Goal: Task Accomplishment & Management: Complete application form

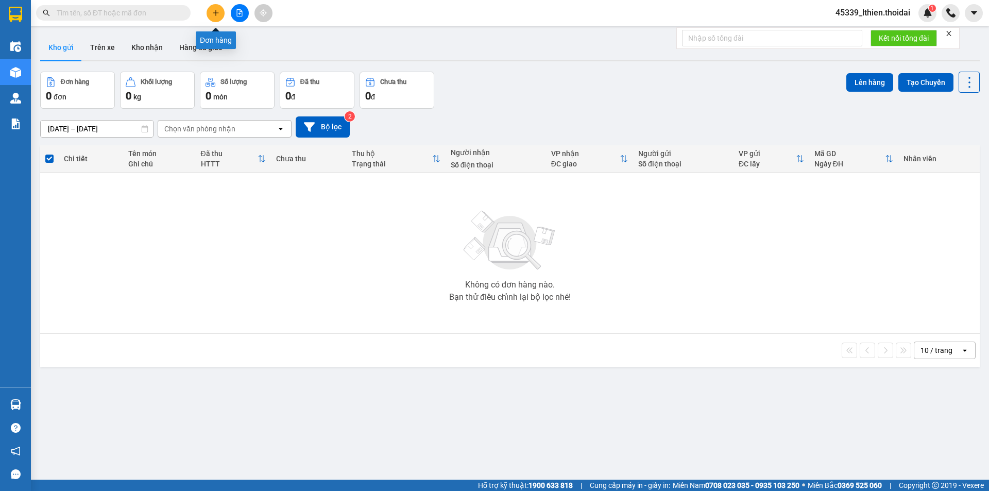
click at [215, 14] on icon "plus" at bounding box center [215, 12] width 7 height 7
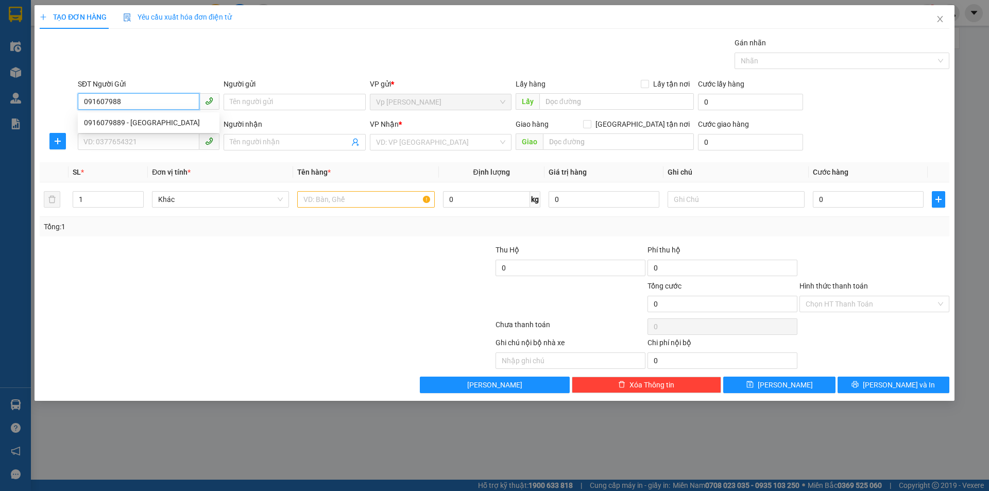
type input "0916079889"
click at [141, 123] on div "0916079889 - [GEOGRAPHIC_DATA]" at bounding box center [148, 122] width 129 height 11
type input "Phượng [GEOGRAPHIC_DATA]"
type input "0916079889"
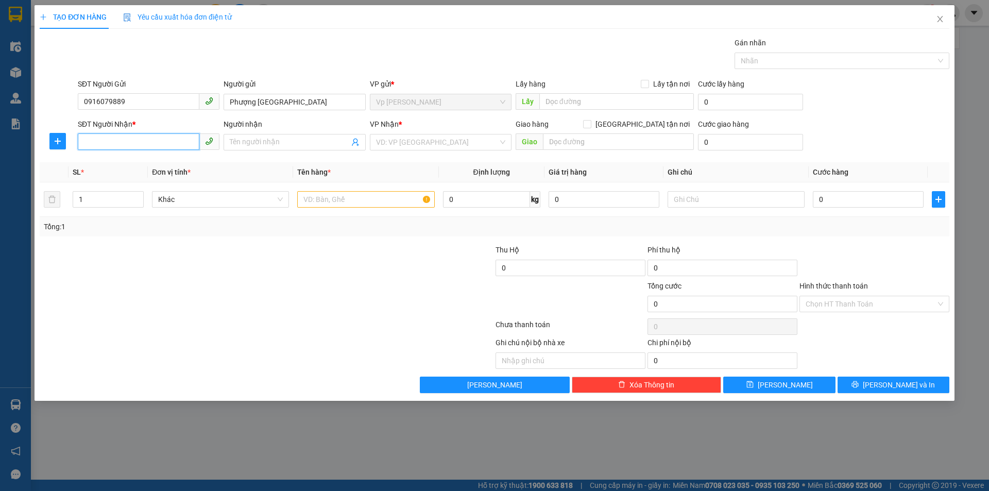
click at [124, 146] on input "SĐT Người Nhận *" at bounding box center [139, 141] width 122 height 16
type input "0989310614"
click at [155, 167] on div "0989310614 - chị [PERSON_NAME]" at bounding box center [148, 162] width 129 height 11
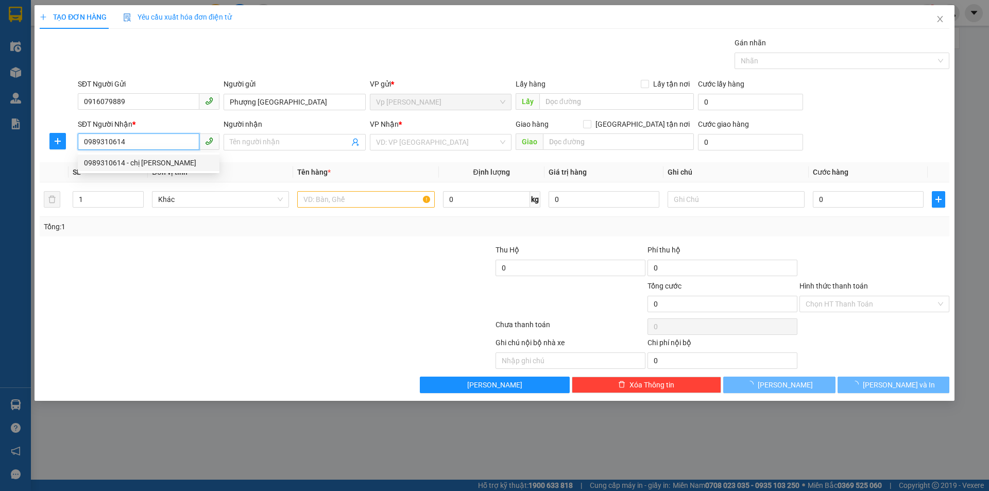
type input "chị [PERSON_NAME]"
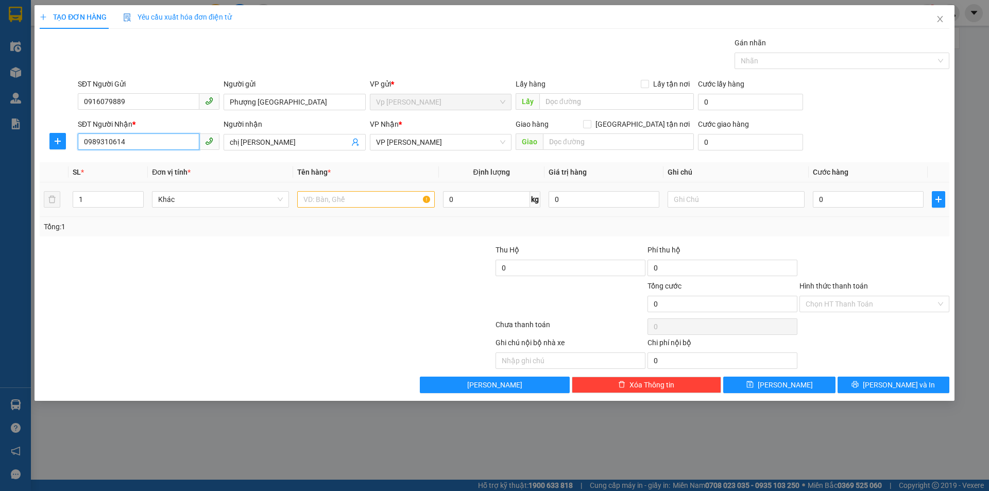
type input "0989310614"
click at [314, 207] on input "text" at bounding box center [365, 199] width 137 height 16
drag, startPoint x: 284, startPoint y: 151, endPoint x: 282, endPoint y: 146, distance: 5.6
click at [283, 150] on div "Người nhận chị [PERSON_NAME]" at bounding box center [295, 137] width 142 height 36
click at [282, 146] on input "chị [PERSON_NAME]" at bounding box center [289, 142] width 119 height 11
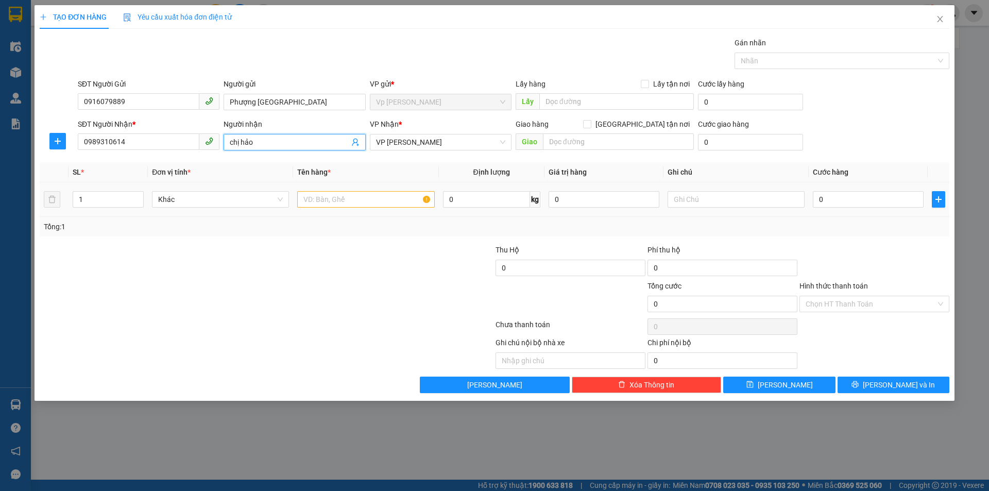
type input "chị hảo"
click at [318, 203] on input "text" at bounding box center [365, 199] width 137 height 16
type input "tập thư"
click at [824, 198] on input "0" at bounding box center [868, 199] width 111 height 16
type input "3"
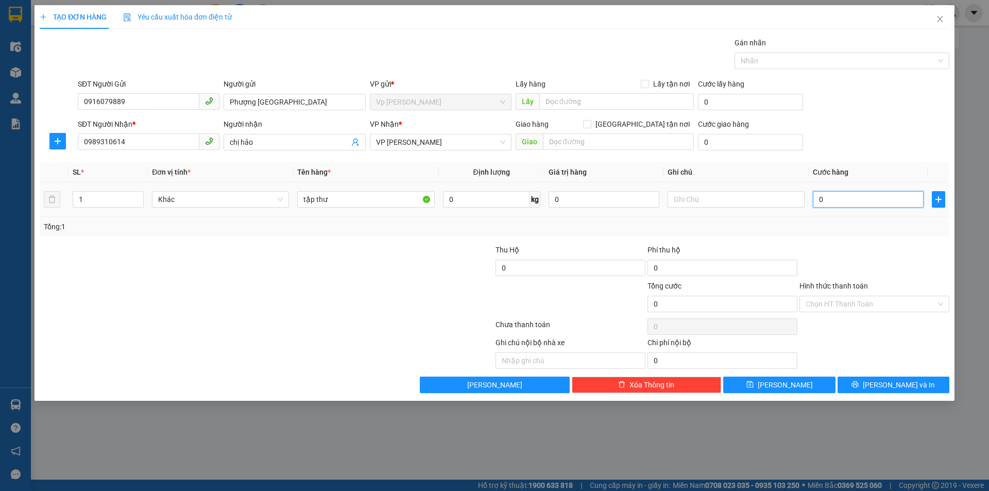
type input "3"
type input "30"
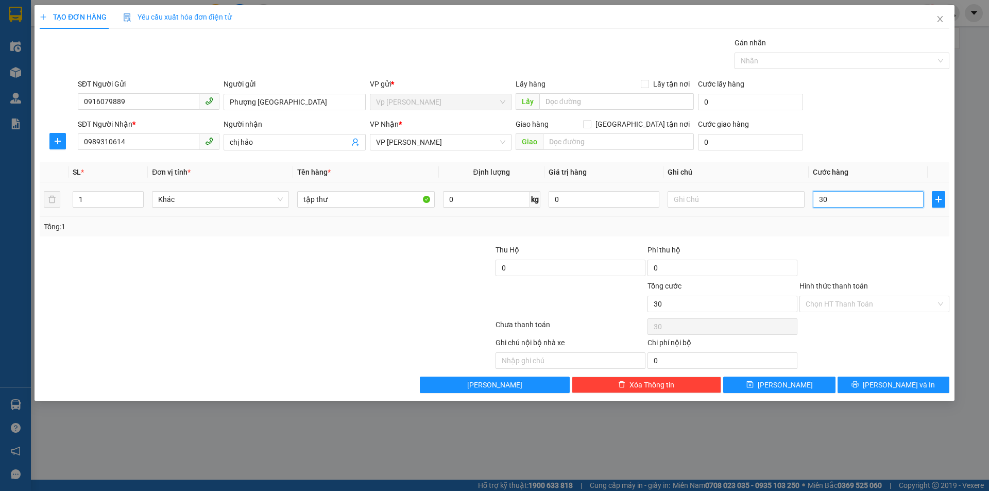
type input "300"
type input "3.000"
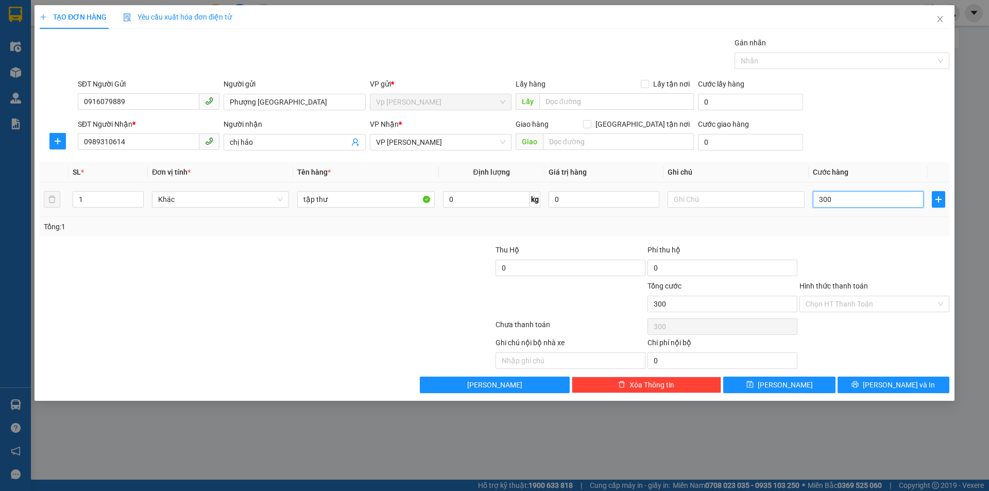
type input "3.000"
type input "30.000"
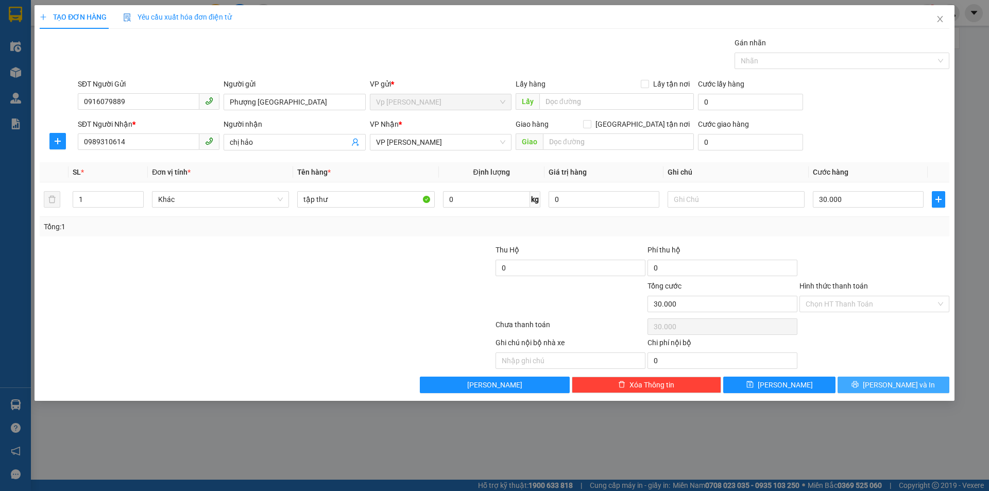
click at [899, 383] on span "[PERSON_NAME] và In" at bounding box center [899, 384] width 72 height 11
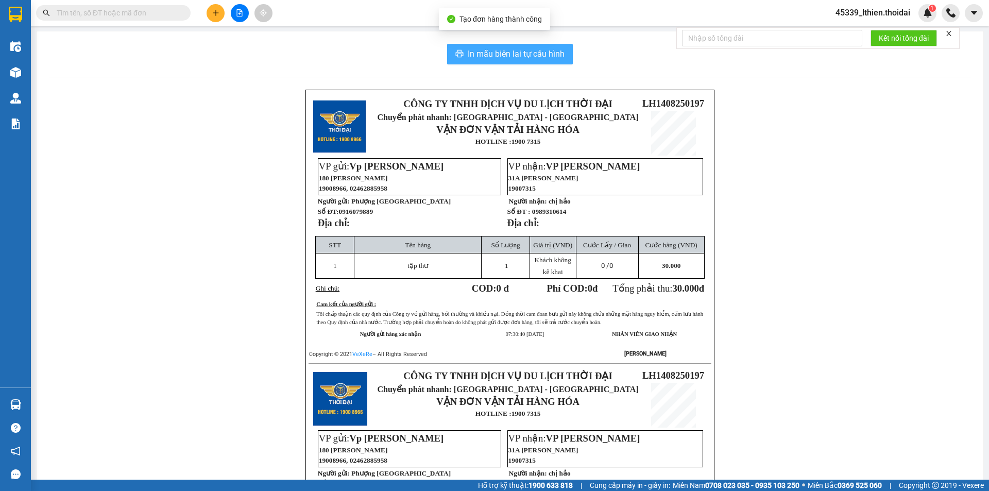
click at [497, 52] on span "In mẫu biên lai tự cấu hình" at bounding box center [516, 53] width 97 height 13
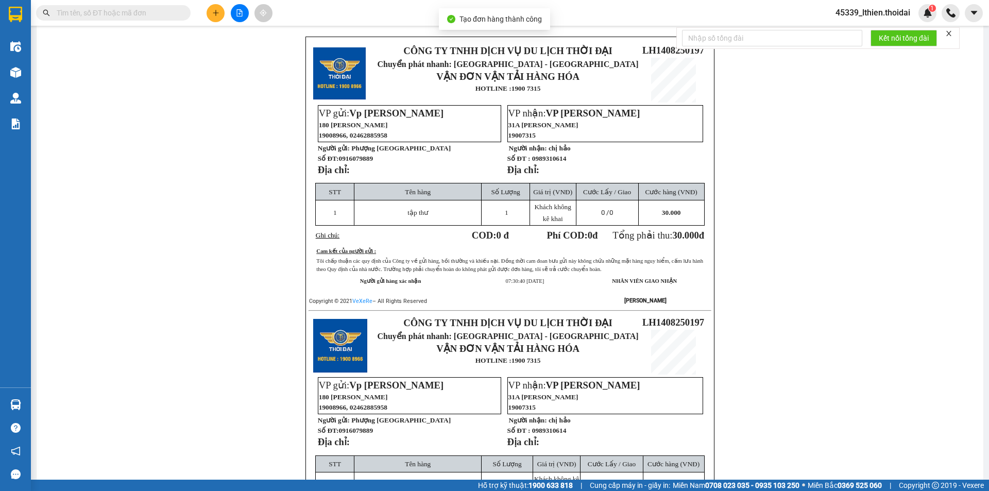
scroll to position [69, 0]
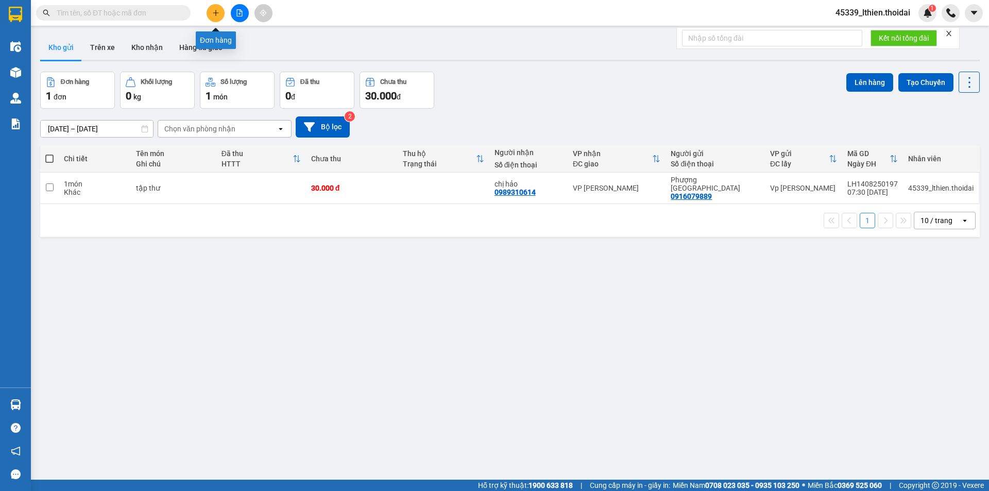
click at [213, 15] on icon "plus" at bounding box center [215, 12] width 7 height 7
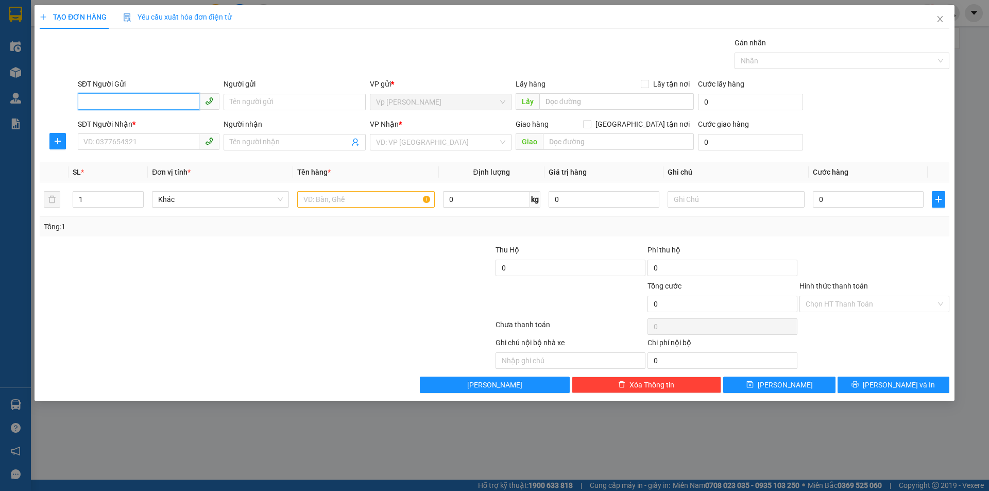
click at [106, 100] on input "SĐT Người Gửi" at bounding box center [139, 101] width 122 height 16
type input "0983926333"
click at [107, 119] on div "0983926333 - giang" at bounding box center [148, 122] width 129 height 11
type input "giang"
type input "0983926333"
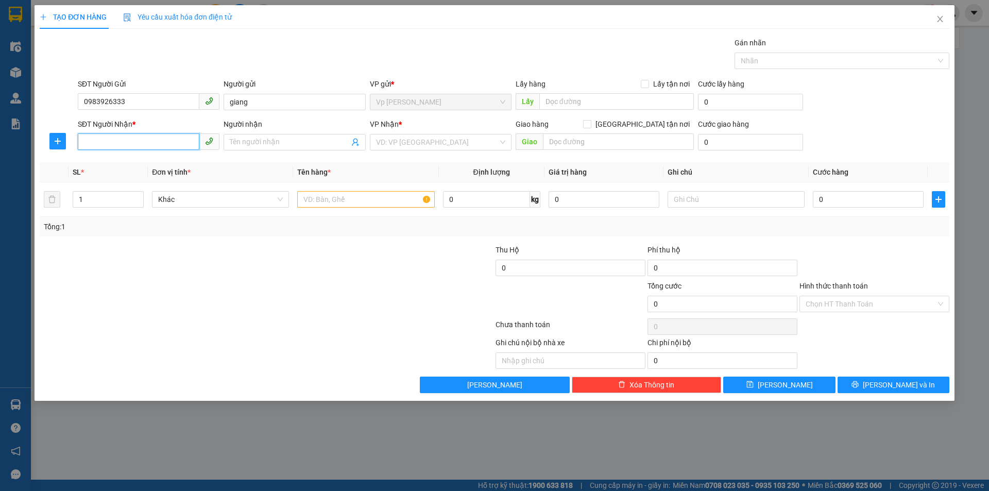
click at [100, 146] on input "SĐT Người Nhận *" at bounding box center [139, 141] width 122 height 16
type input "0988552168"
click at [246, 140] on input "Người nhận" at bounding box center [289, 142] width 119 height 11
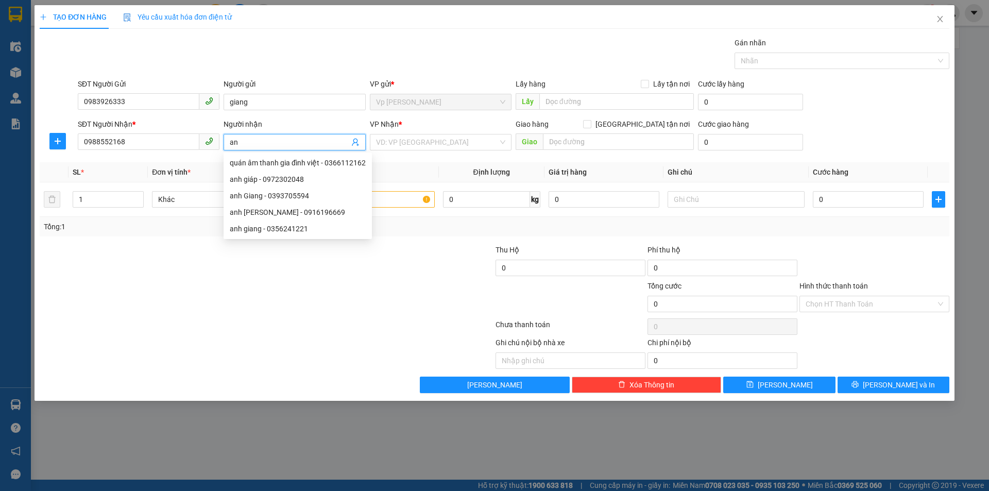
type input "a"
type input "anh thắng"
click at [430, 139] on input "search" at bounding box center [437, 142] width 122 height 15
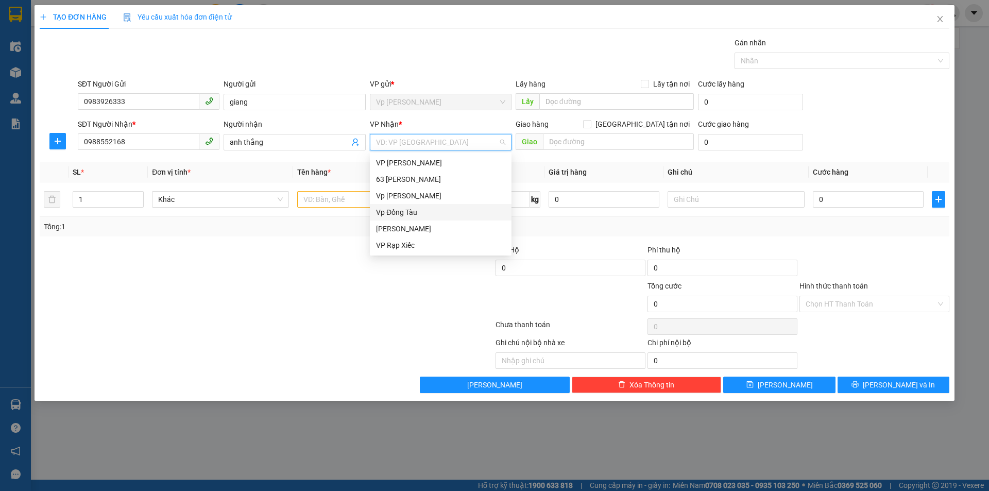
click at [408, 211] on div "Vp Đồng Tàu" at bounding box center [440, 212] width 129 height 11
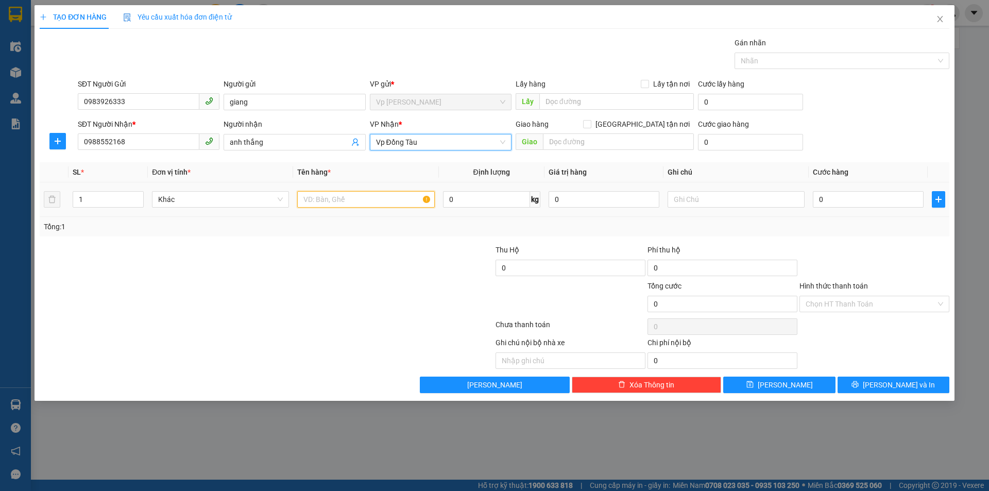
click at [345, 203] on input "text" at bounding box center [365, 199] width 137 height 16
type input "1 hộp"
click at [830, 203] on input "0" at bounding box center [868, 199] width 111 height 16
type input "4"
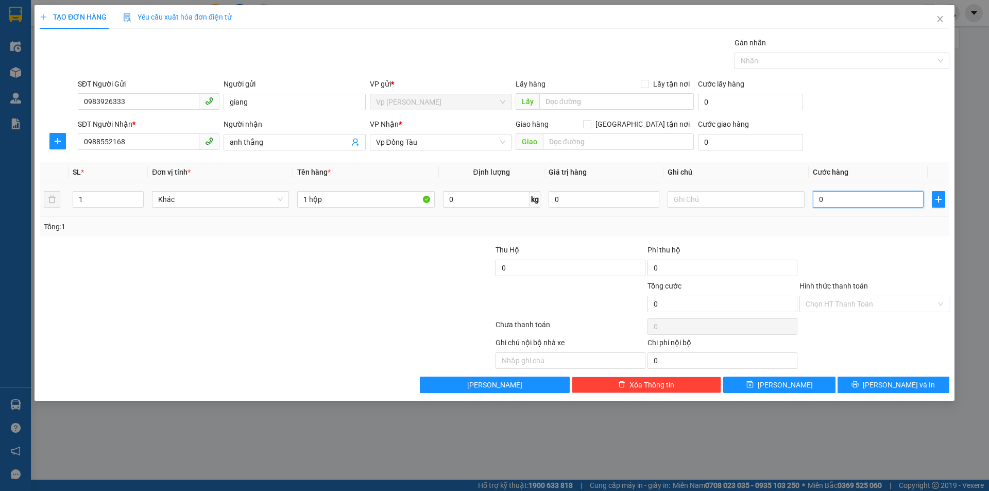
type input "4"
type input "40"
type input "400"
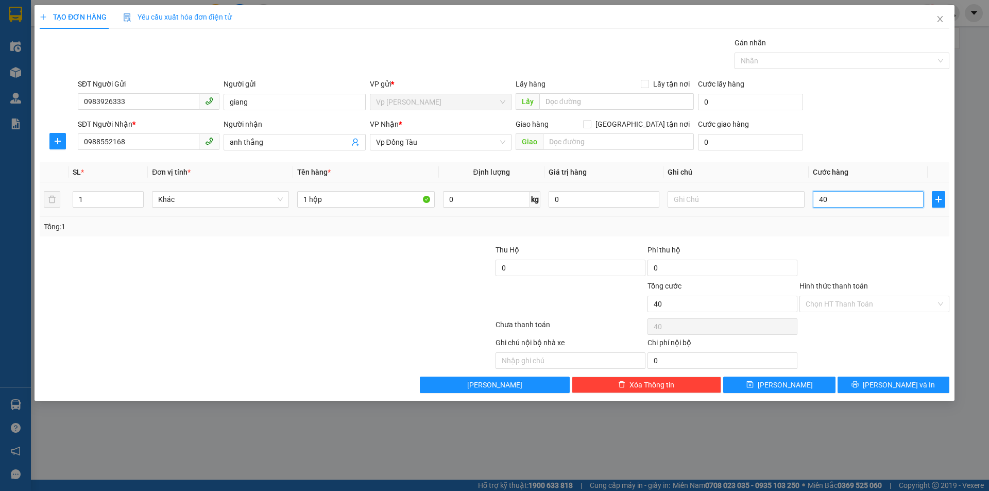
type input "400"
type input "4.000"
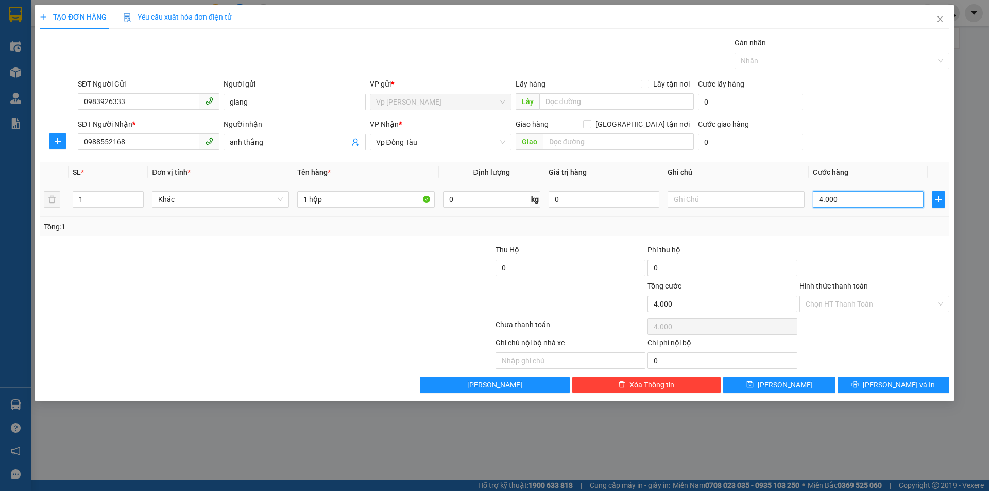
type input "40.000"
click at [908, 305] on input "Hình thức thanh toán" at bounding box center [871, 303] width 130 height 15
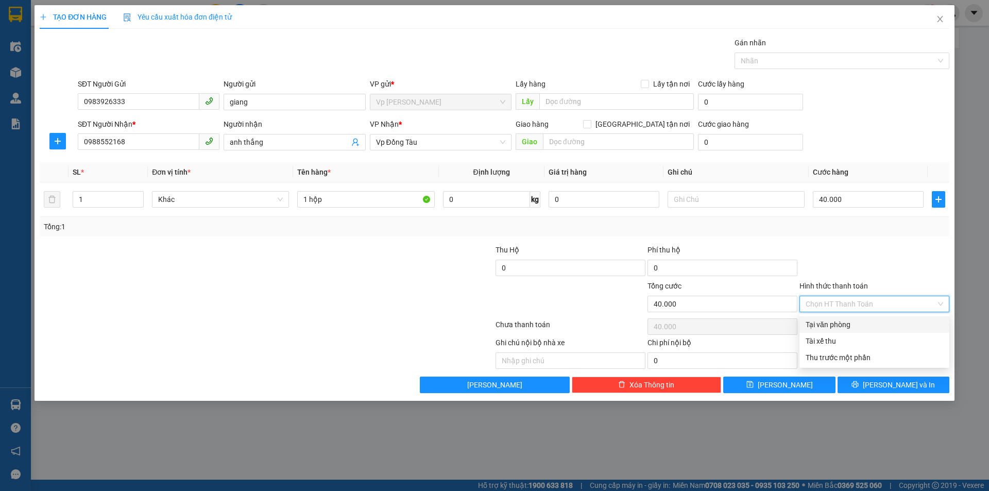
click at [845, 324] on div "Tại văn phòng" at bounding box center [875, 324] width 138 height 11
type input "0"
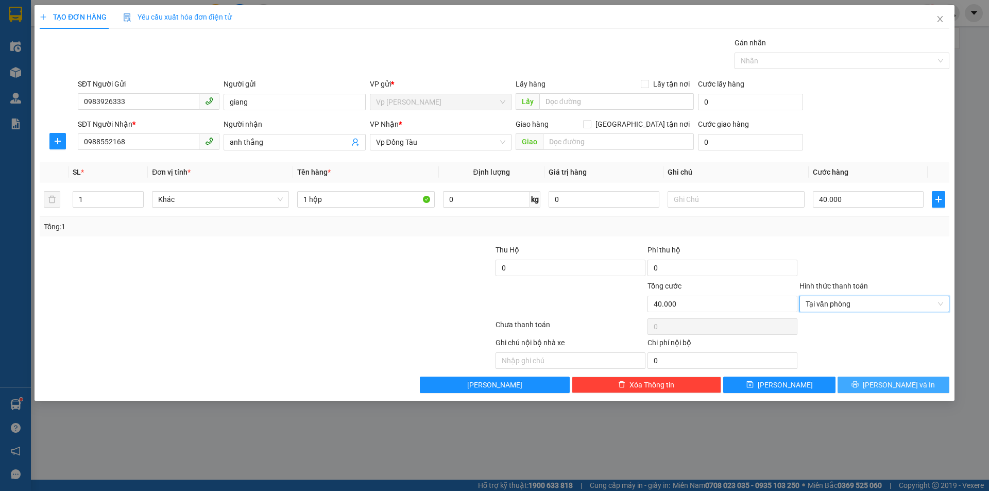
click at [892, 385] on span "[PERSON_NAME] và In" at bounding box center [899, 384] width 72 height 11
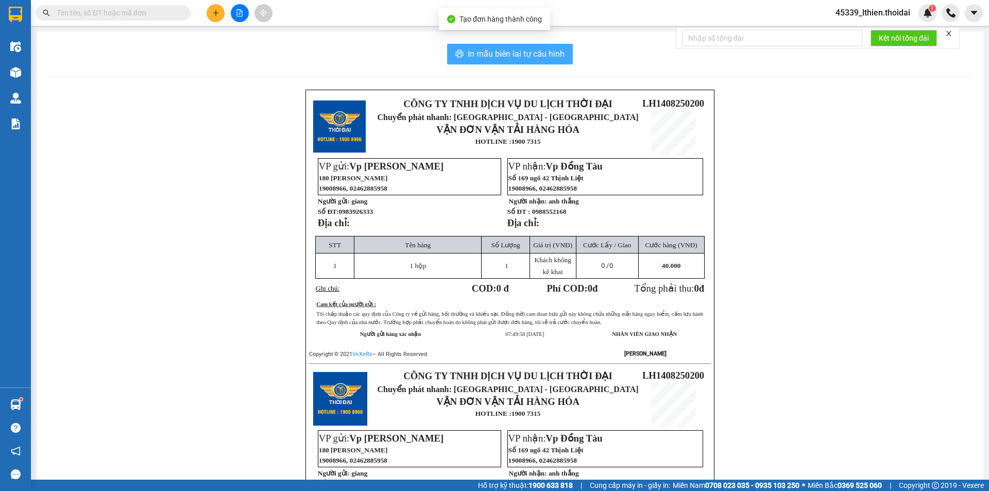
click at [479, 48] on span "In mẫu biên lai tự cấu hình" at bounding box center [516, 53] width 97 height 13
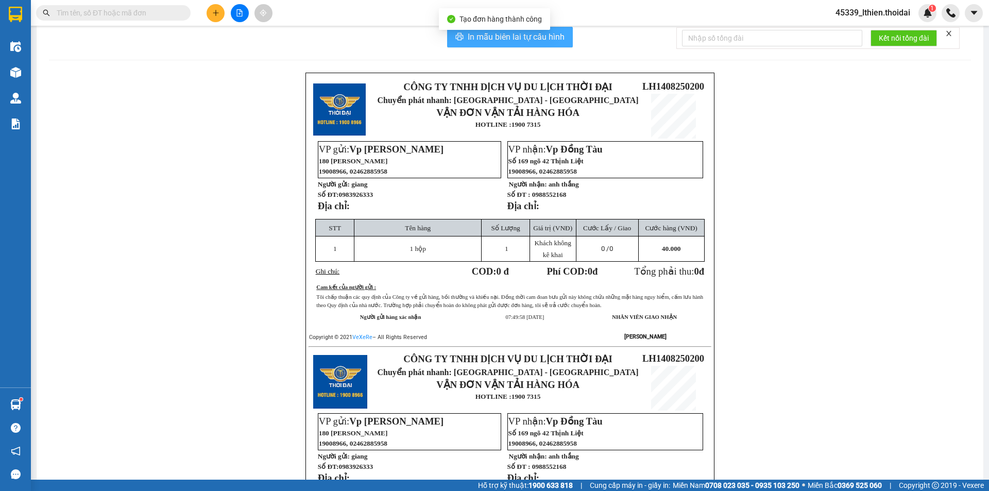
scroll to position [40, 0]
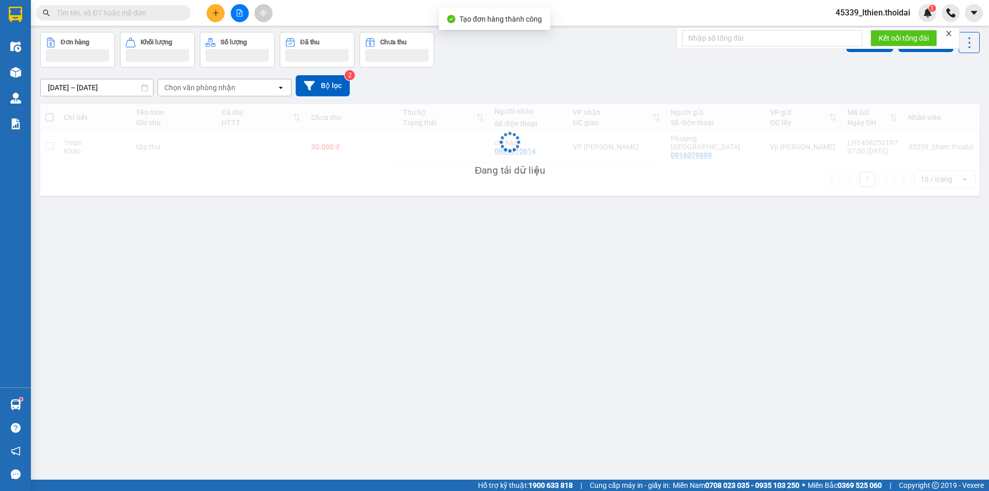
scroll to position [47, 0]
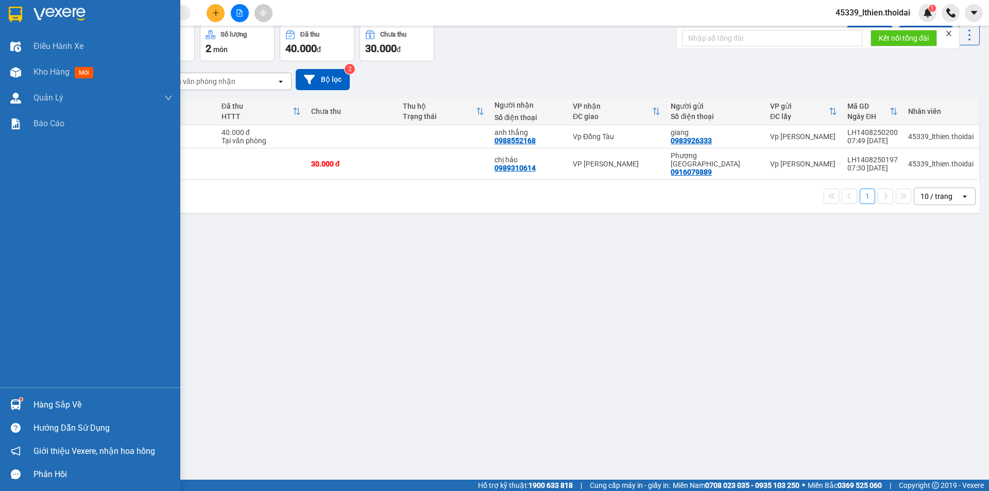
click at [19, 400] on img at bounding box center [15, 404] width 11 height 11
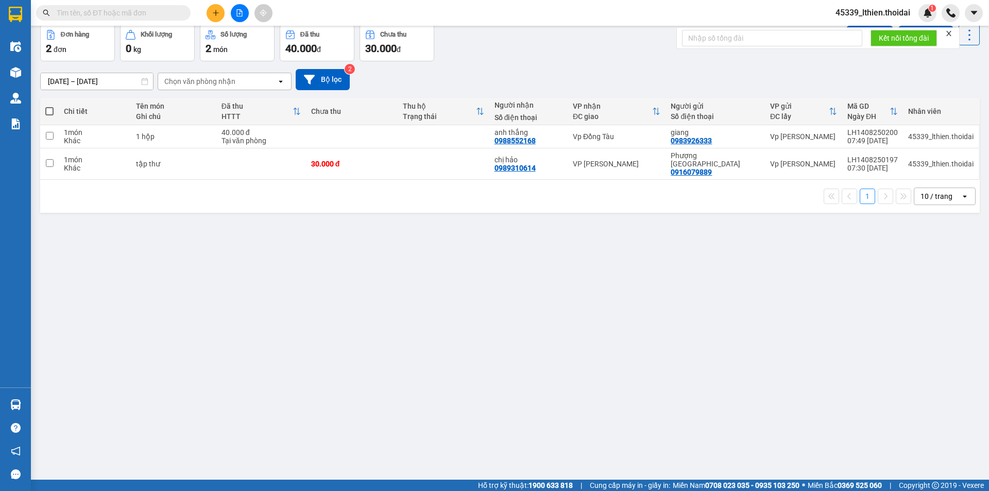
click at [599, 338] on section "Kết quả tìm kiếm ( 0 ) Bộ lọc No Data 45339_lthien.thoidai 1 Điều hành xe Kho h…" at bounding box center [494, 245] width 989 height 491
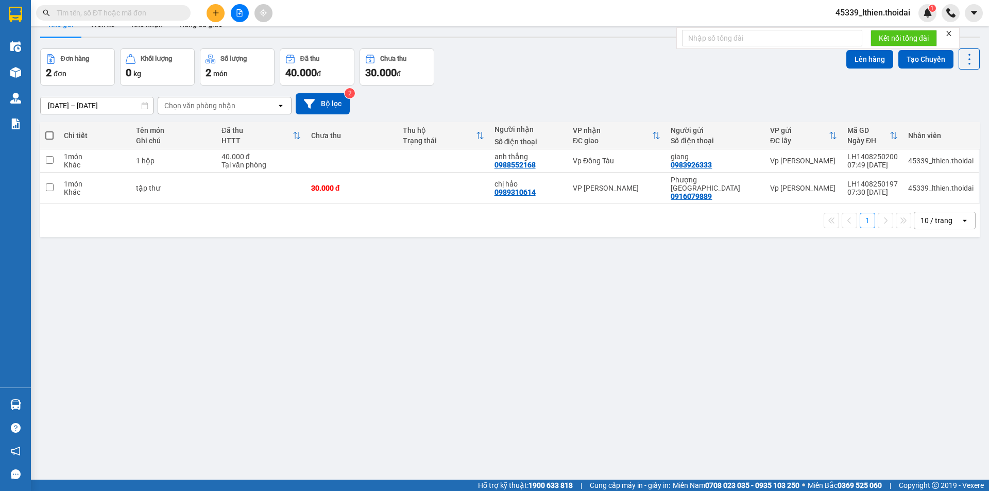
scroll to position [0, 0]
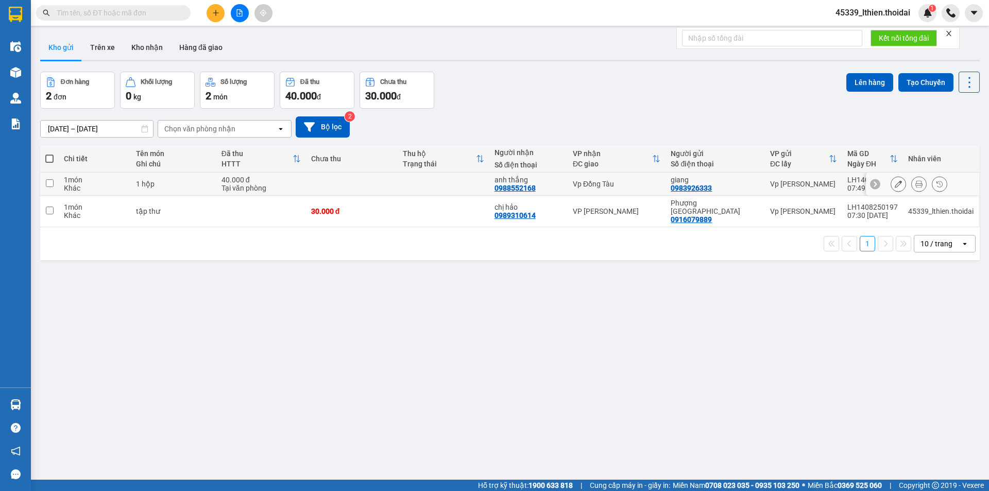
click at [51, 183] on input "checkbox" at bounding box center [50, 183] width 8 height 8
checkbox input "true"
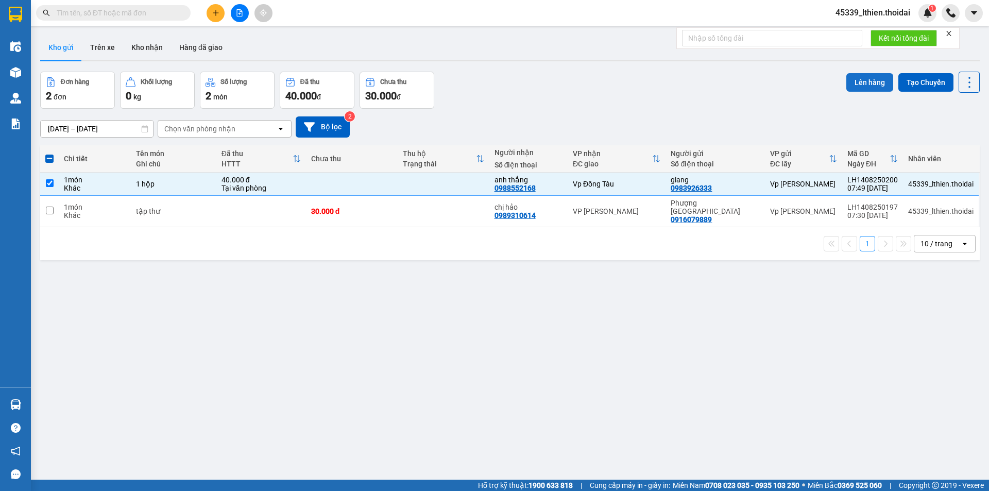
click at [860, 77] on button "Lên hàng" at bounding box center [870, 82] width 47 height 19
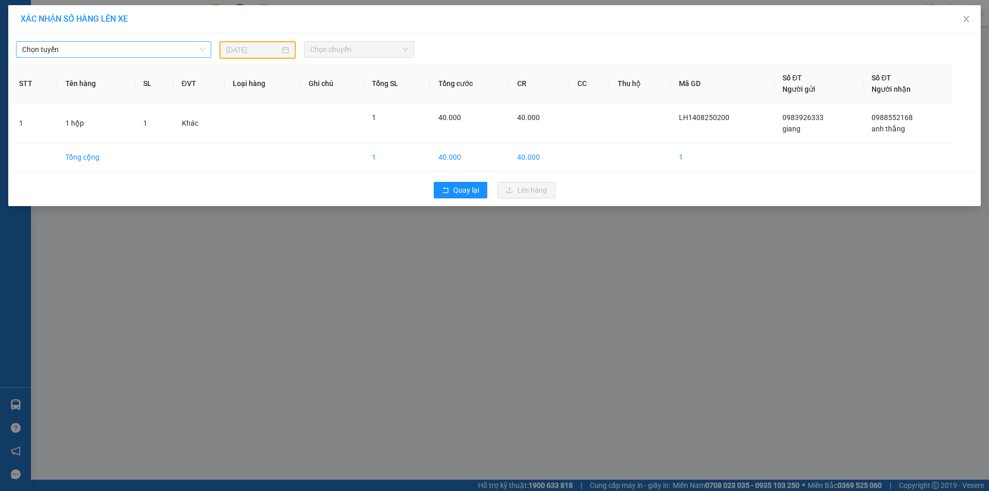
click at [200, 48] on span "Chọn tuyến" at bounding box center [113, 49] width 183 height 15
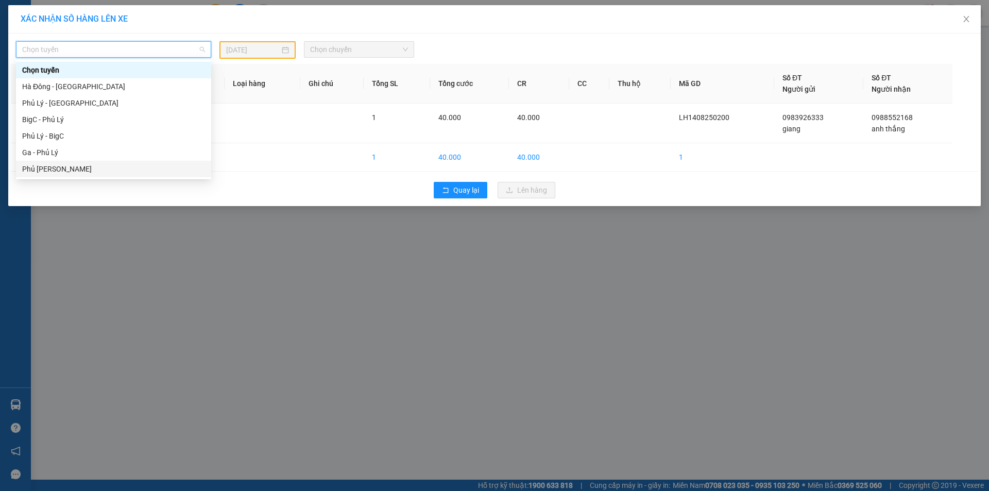
click at [54, 168] on div "Phủ [PERSON_NAME]" at bounding box center [113, 168] width 183 height 11
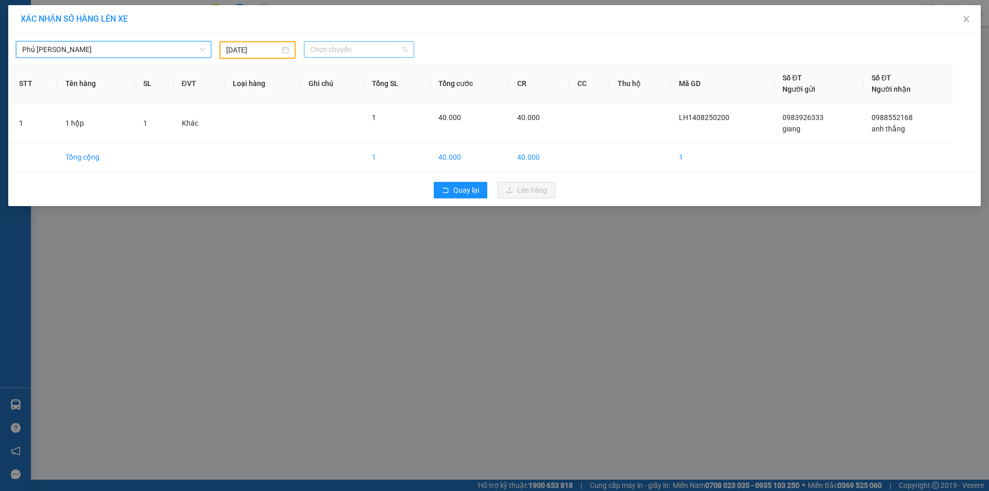
click at [404, 51] on span "Chọn chuyến" at bounding box center [359, 49] width 98 height 15
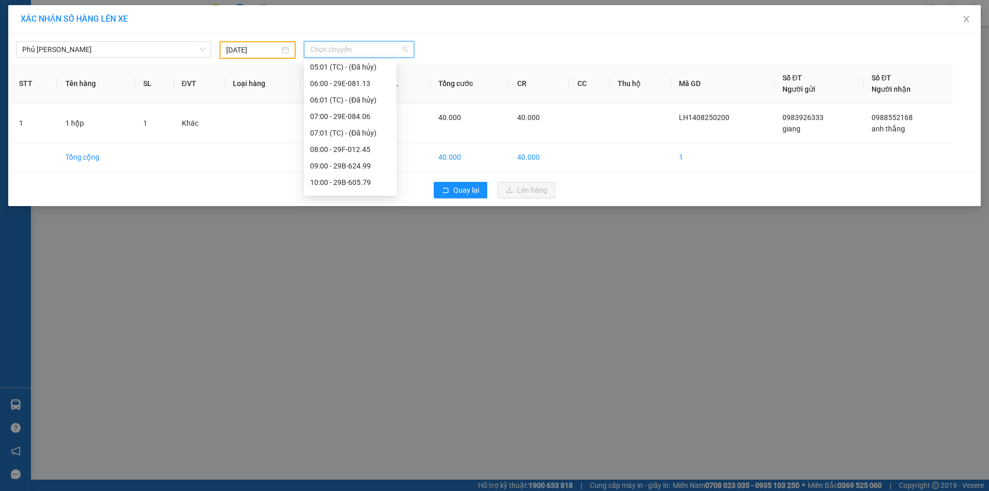
scroll to position [39, 0]
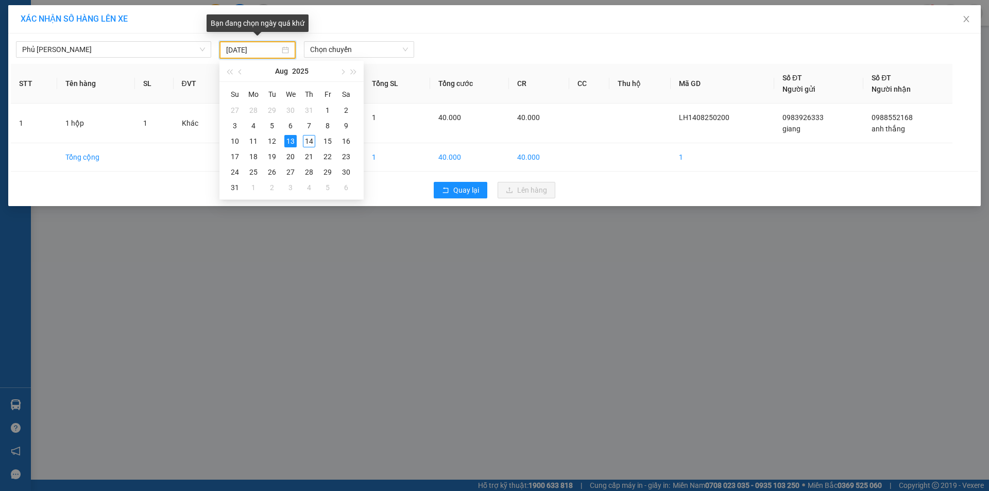
click at [233, 47] on input "[DATE]" at bounding box center [253, 49] width 54 height 11
click at [310, 141] on div "14" at bounding box center [309, 141] width 12 height 12
type input "[DATE]"
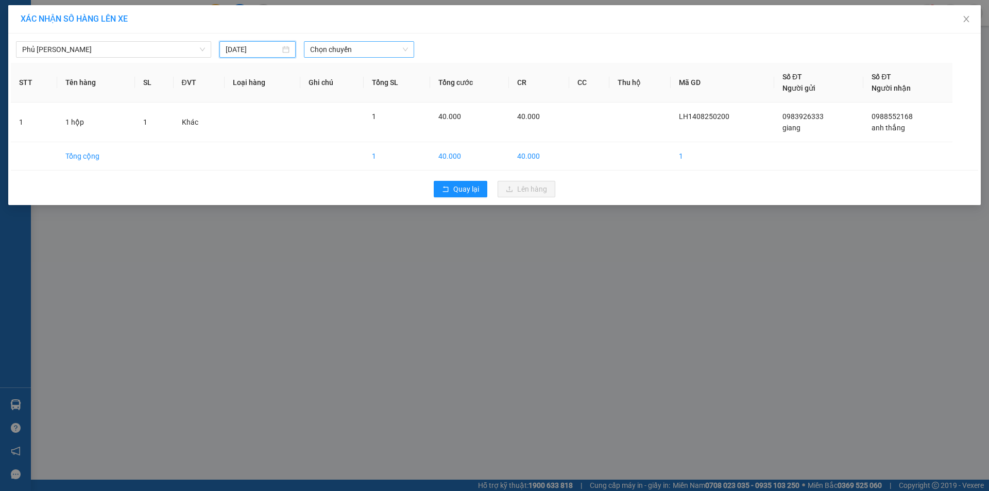
scroll to position [0, 0]
click at [403, 49] on span "Chọn chuyến" at bounding box center [359, 49] width 98 height 15
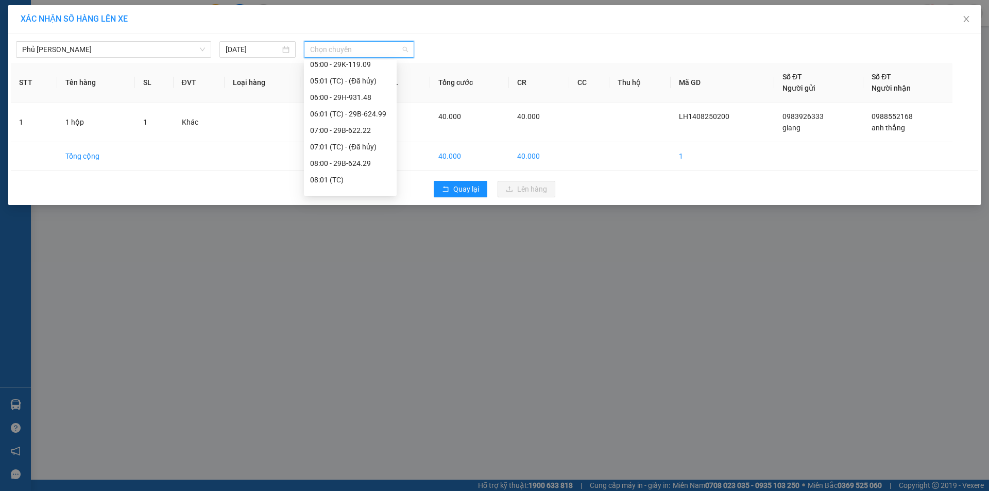
scroll to position [25, 0]
click at [367, 158] on div "08:00 - 29B-624.29" at bounding box center [350, 160] width 80 height 11
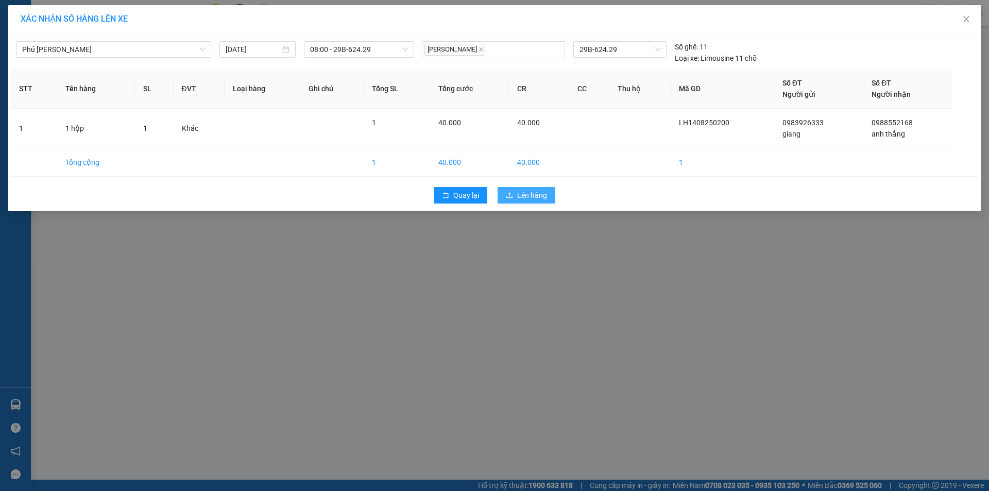
click at [524, 194] on span "Lên hàng" at bounding box center [532, 195] width 30 height 11
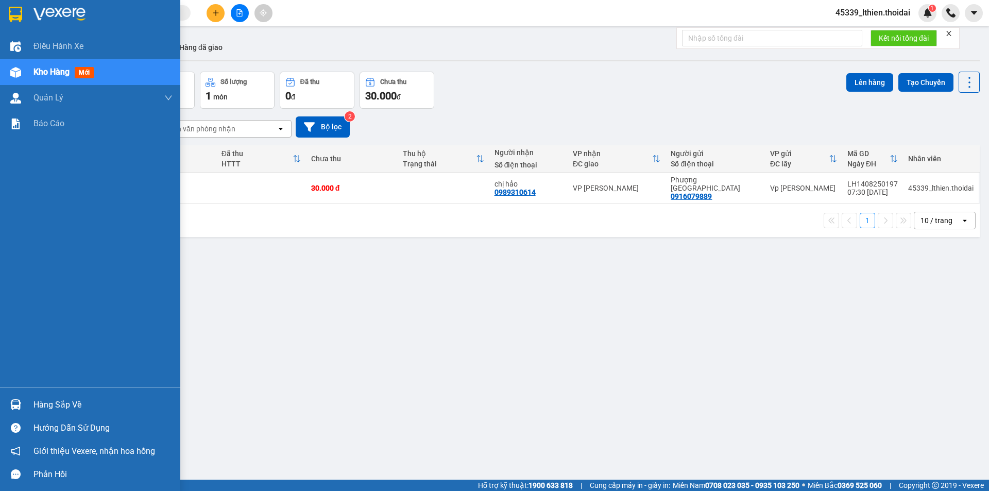
click at [18, 406] on img at bounding box center [15, 404] width 11 height 11
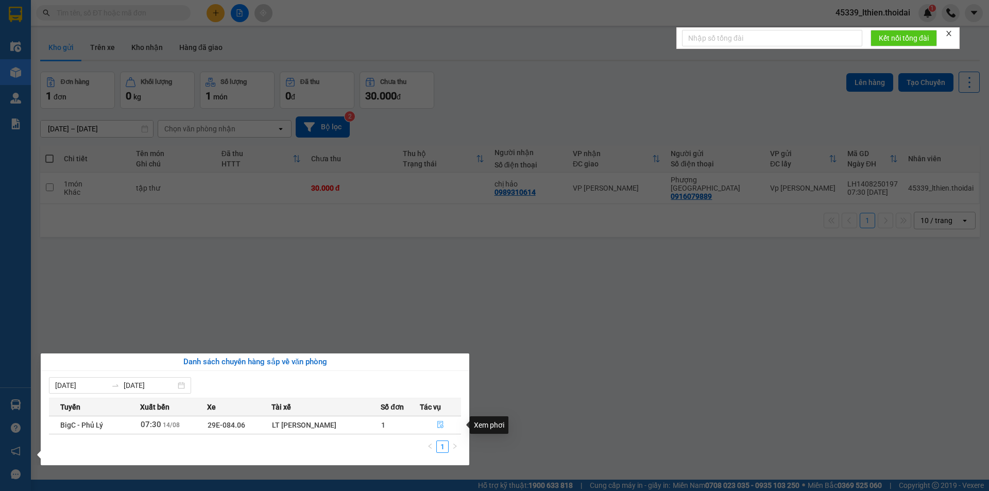
click at [440, 424] on icon "file-done" at bounding box center [440, 424] width 7 height 7
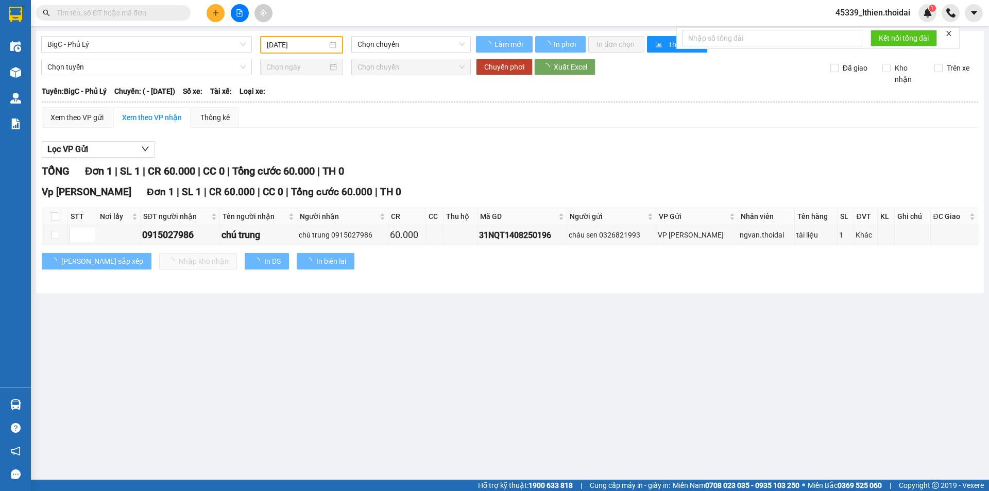
type input "[DATE]"
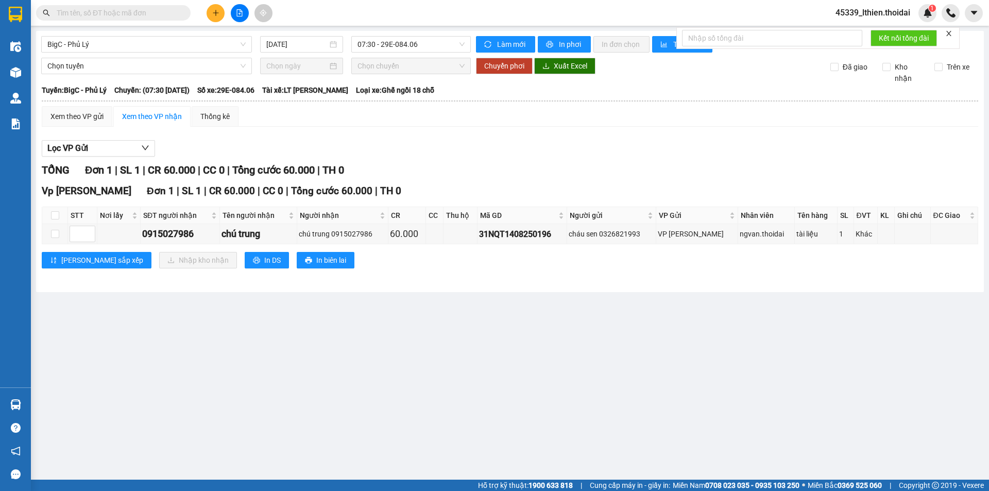
click at [949, 35] on icon "close" at bounding box center [949, 33] width 5 height 5
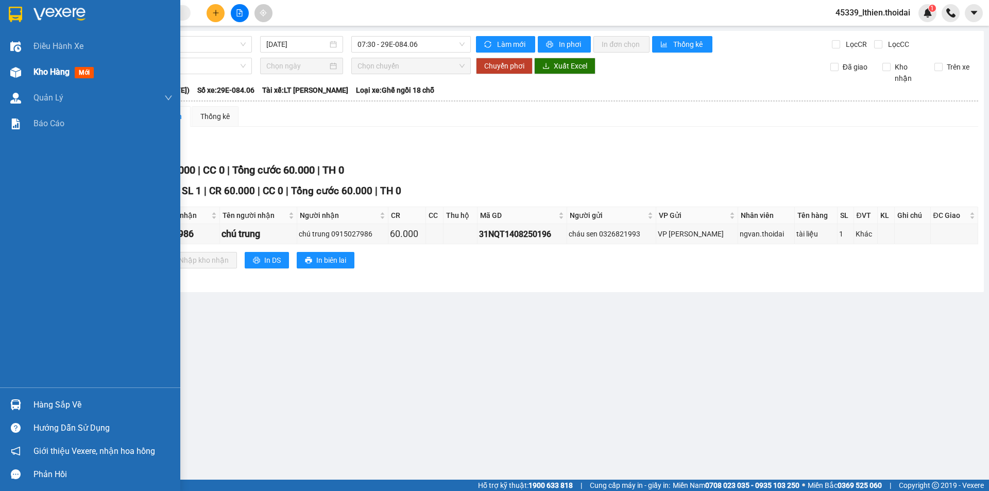
click at [54, 71] on span "Kho hàng" at bounding box center [51, 72] width 36 height 10
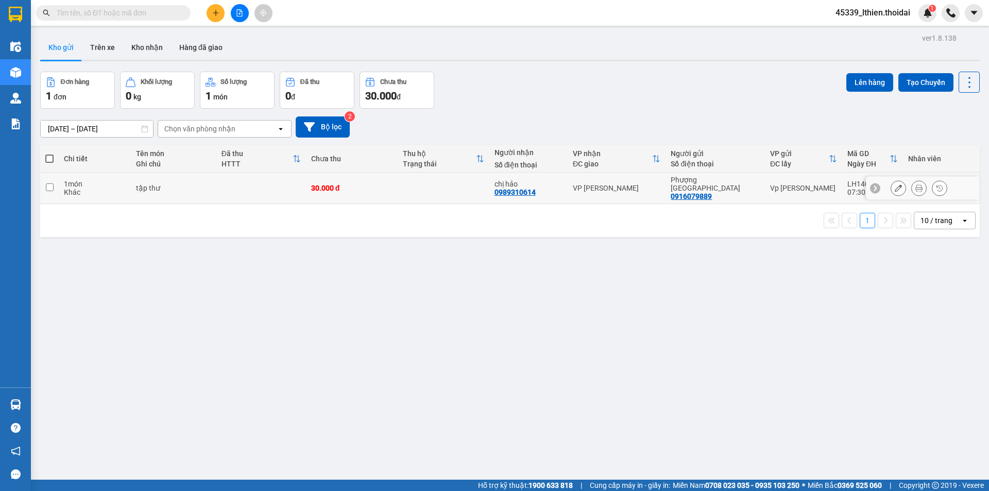
click at [49, 183] on input "checkbox" at bounding box center [50, 187] width 8 height 8
checkbox input "true"
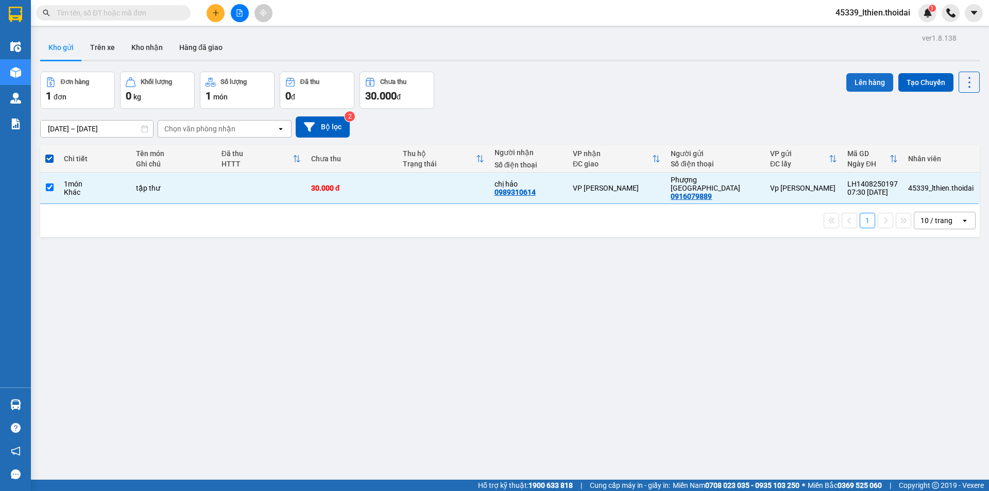
click at [849, 79] on button "Lên hàng" at bounding box center [870, 82] width 47 height 19
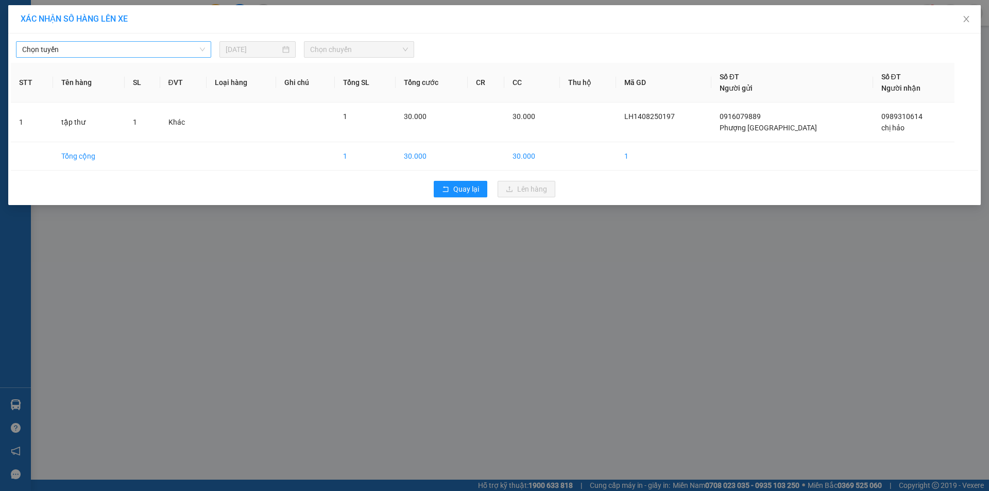
click at [203, 52] on span "Chọn tuyến" at bounding box center [113, 49] width 183 height 15
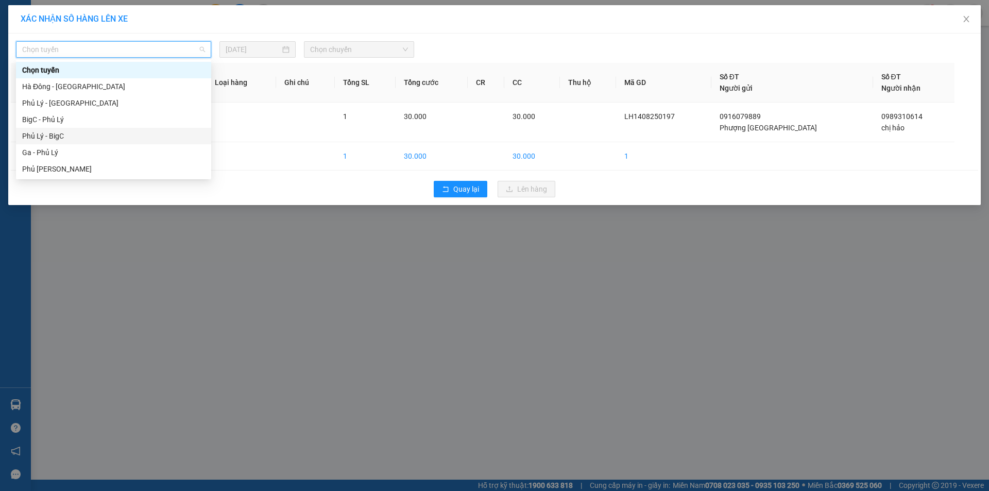
click at [59, 136] on div "Phủ Lý - BigC" at bounding box center [113, 135] width 183 height 11
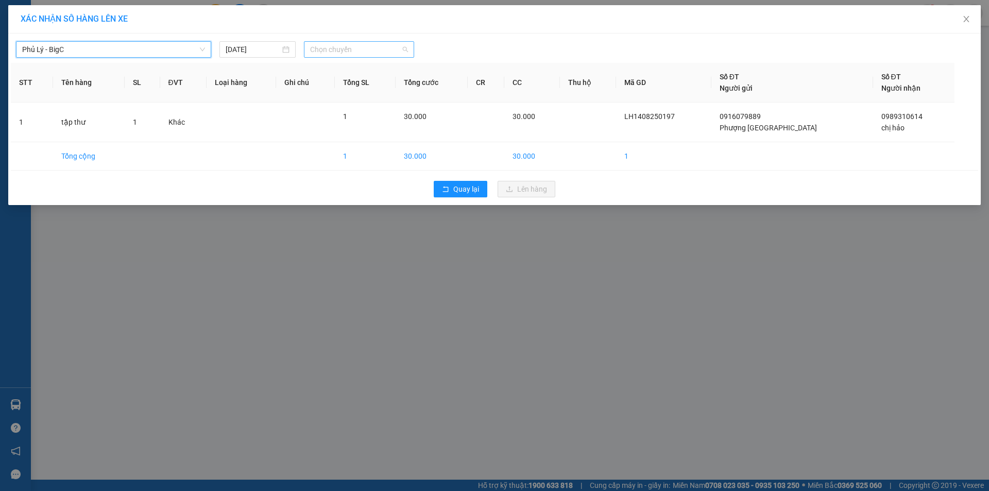
click at [408, 47] on span "Chọn chuyến" at bounding box center [359, 49] width 98 height 15
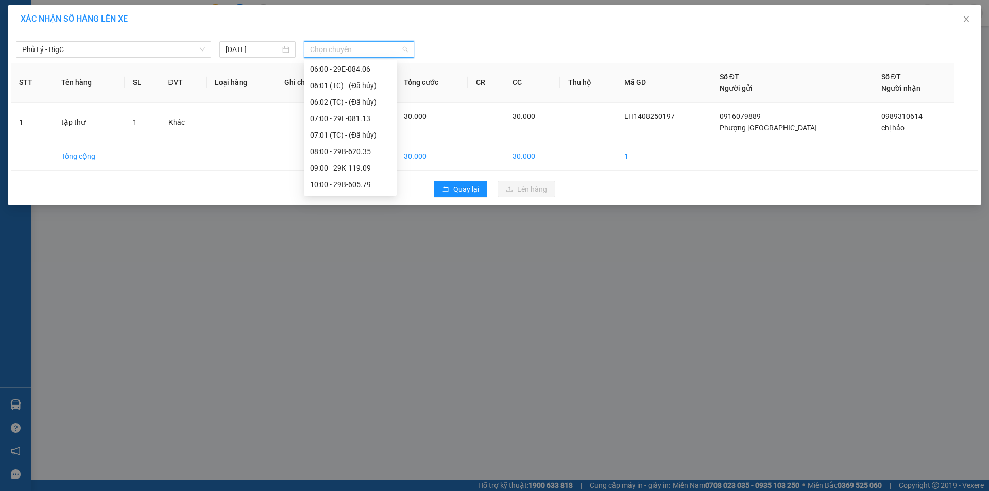
scroll to position [57, 0]
click at [330, 145] on div "08:00 - 29B-620.35" at bounding box center [350, 145] width 80 height 11
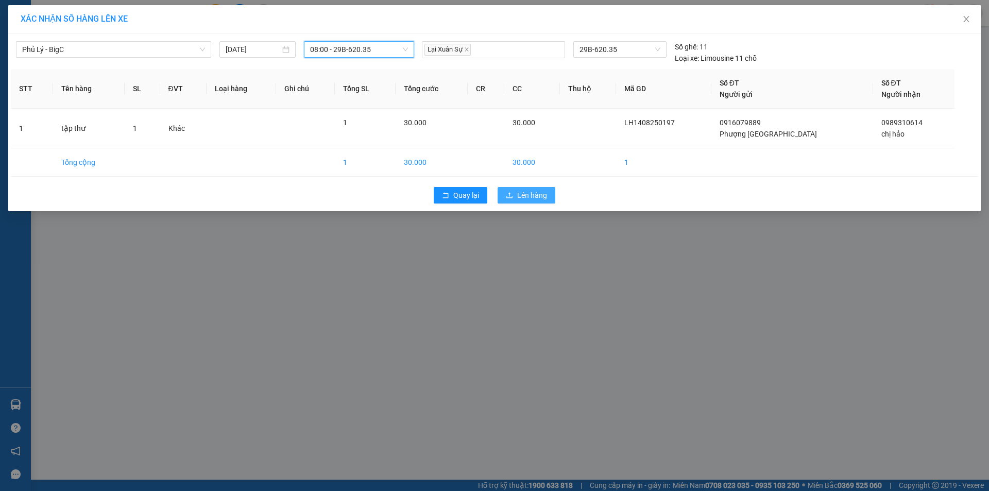
click at [521, 195] on span "Lên hàng" at bounding box center [532, 195] width 30 height 11
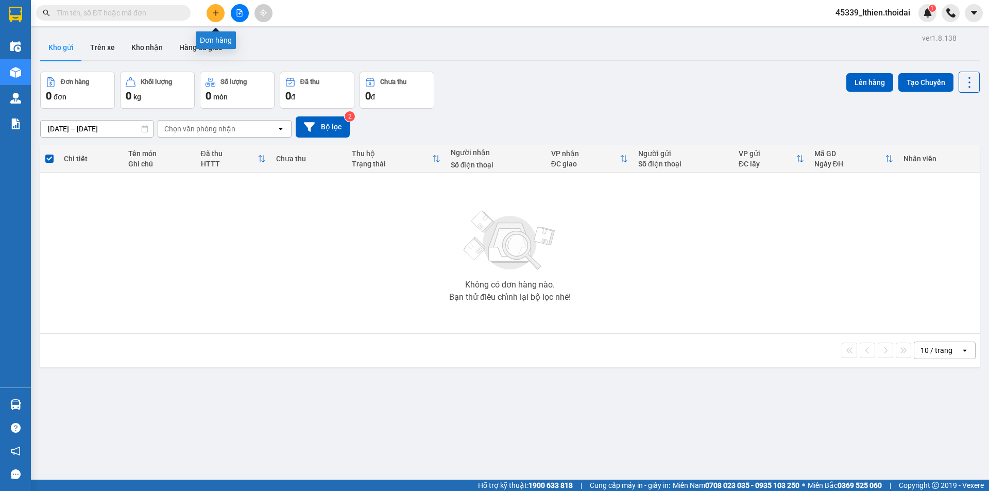
click at [212, 15] on icon "plus" at bounding box center [215, 12] width 7 height 7
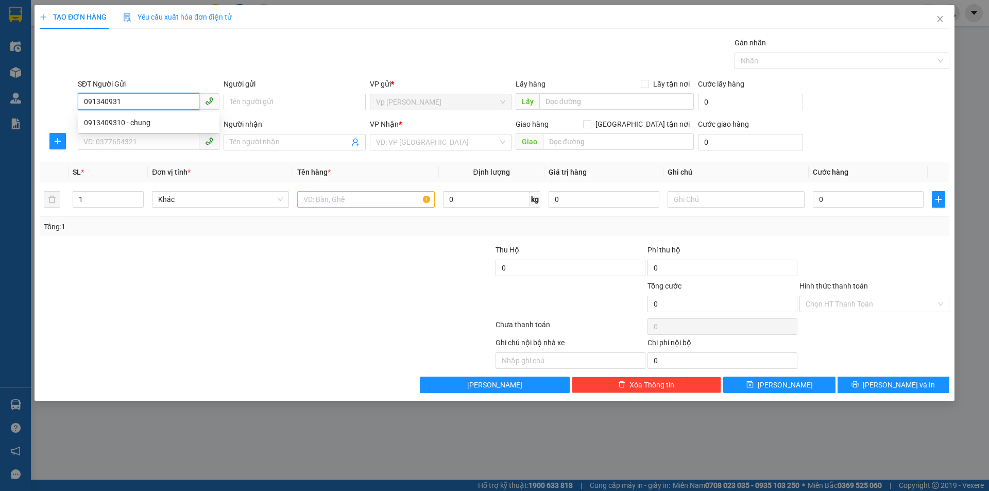
type input "0913409310"
click at [110, 124] on div "0913409310 - chung" at bounding box center [148, 122] width 129 height 11
type input "chung"
type input "0913409310"
click at [99, 147] on input "SĐT Người Nhận *" at bounding box center [139, 141] width 122 height 16
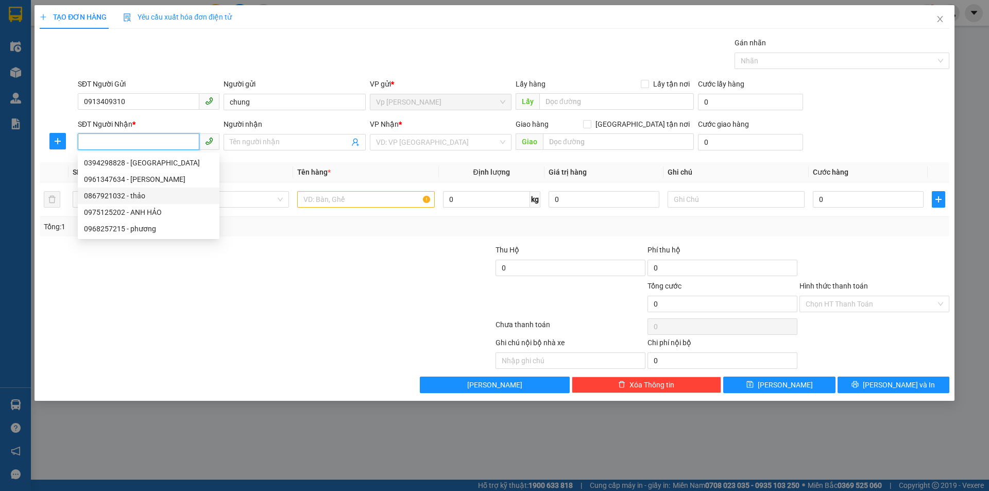
click at [117, 196] on div "0867921032 - thảo" at bounding box center [148, 195] width 129 height 11
type input "0867921032"
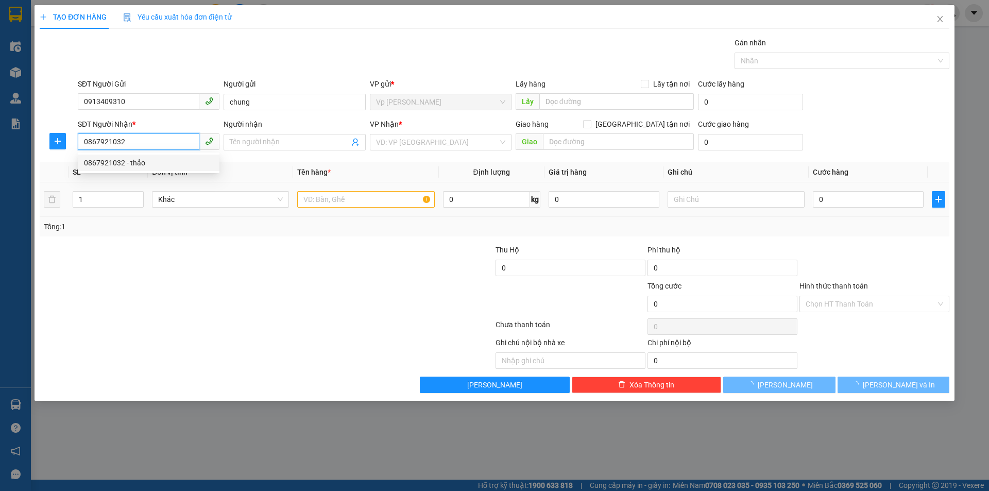
type input "thảo"
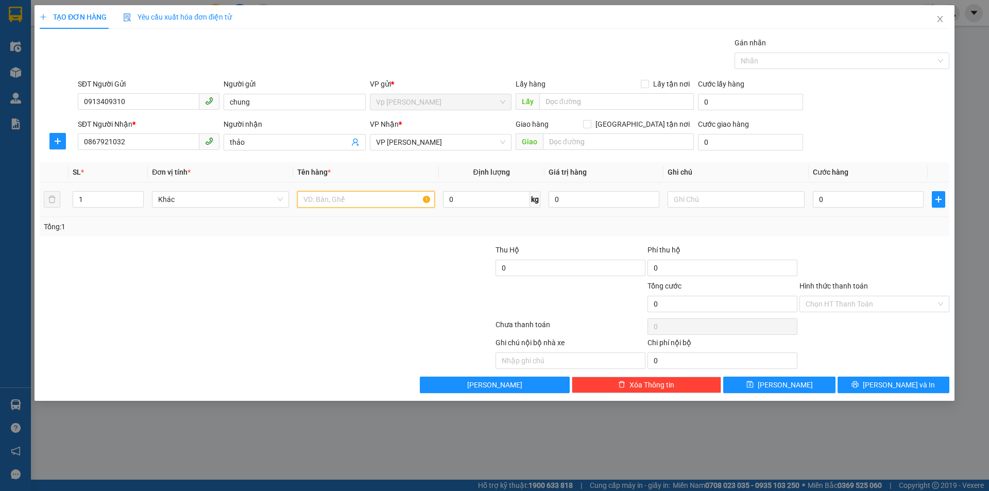
click at [311, 199] on input "text" at bounding box center [365, 199] width 137 height 16
type input "mẫu"
click at [825, 199] on input "0" at bounding box center [868, 199] width 111 height 16
type input "3"
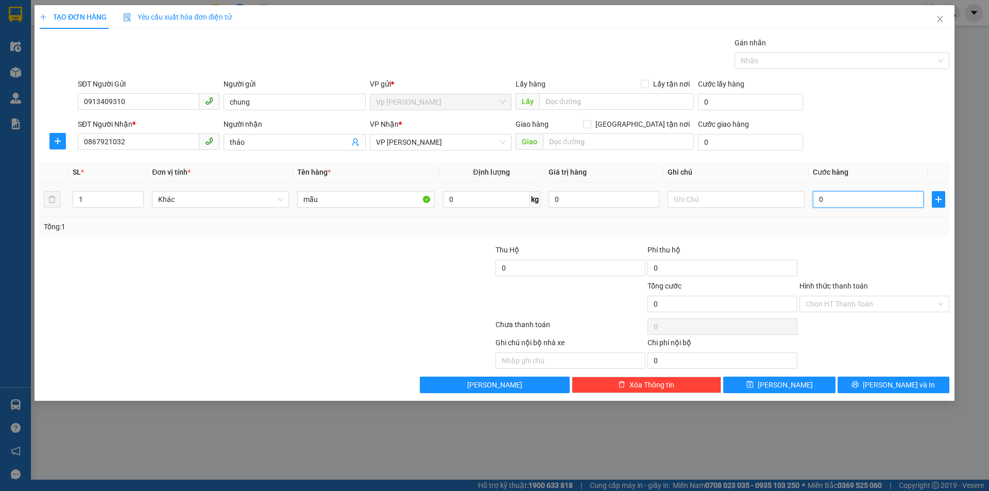
type input "3"
type input "30"
type input "300"
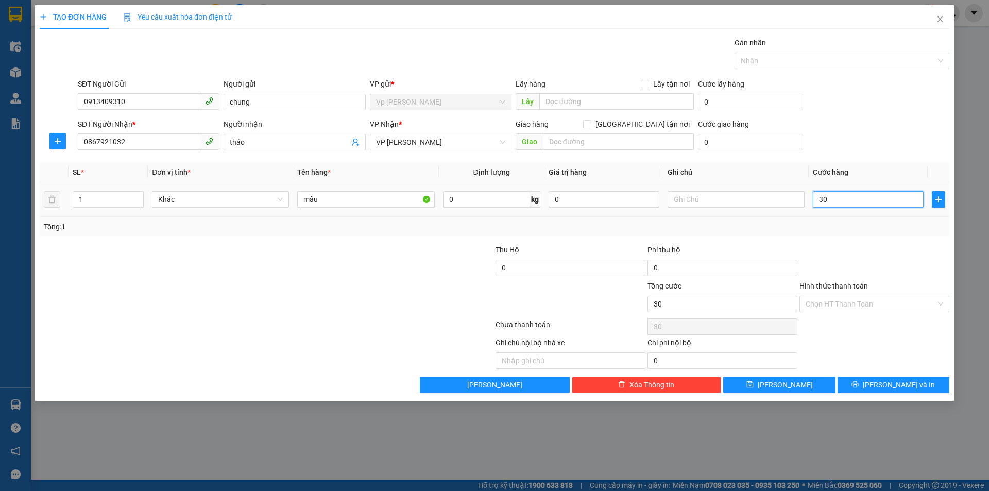
type input "300"
type input "3.000"
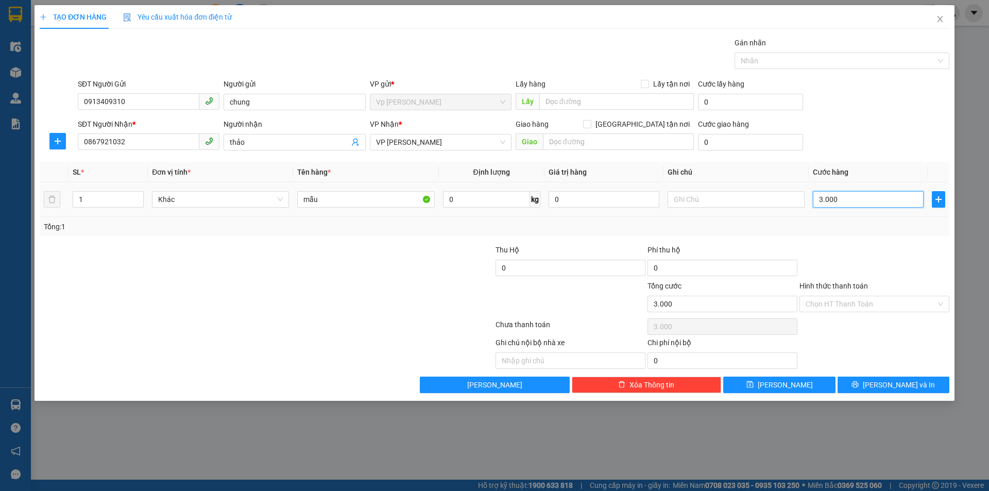
type input "30.000"
click at [903, 384] on span "[PERSON_NAME] và In" at bounding box center [899, 384] width 72 height 11
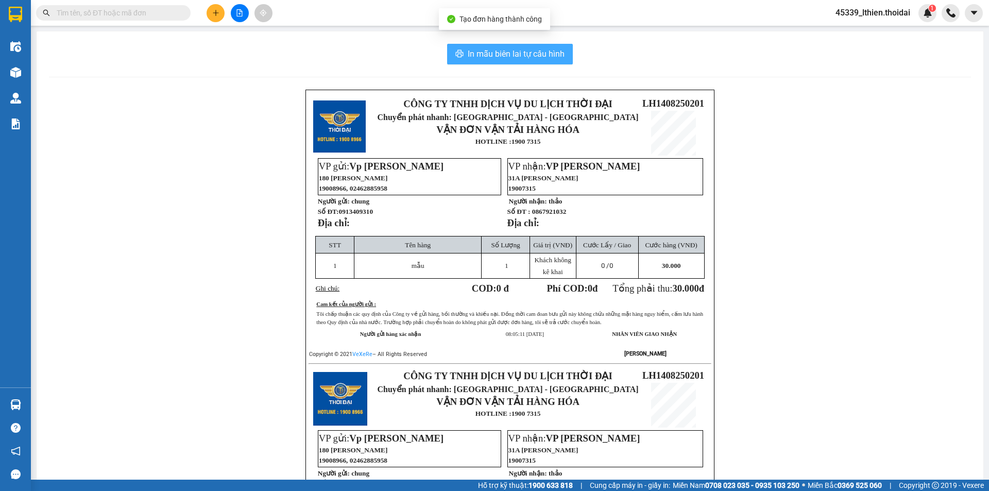
click at [500, 47] on button "In mẫu biên lai tự cấu hình" at bounding box center [510, 54] width 126 height 21
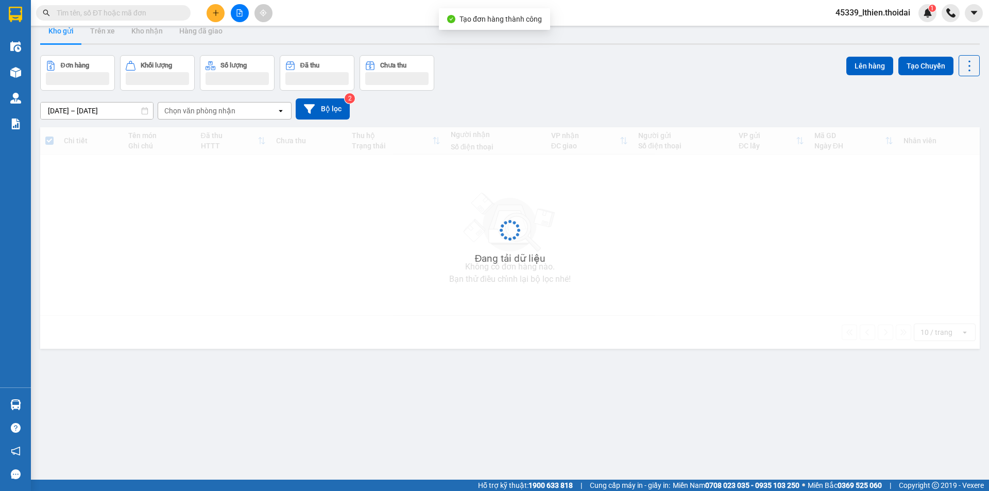
scroll to position [47, 0]
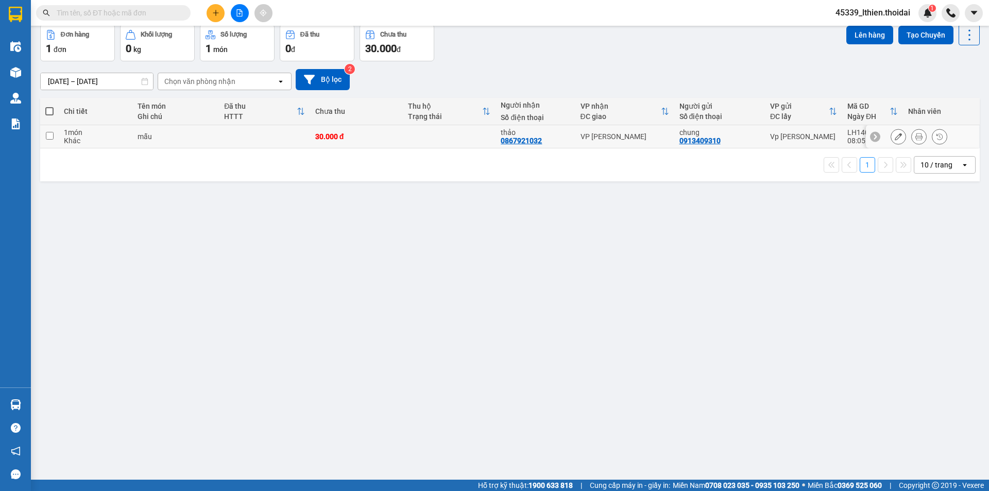
click at [53, 136] on input "checkbox" at bounding box center [50, 136] width 8 height 8
checkbox input "true"
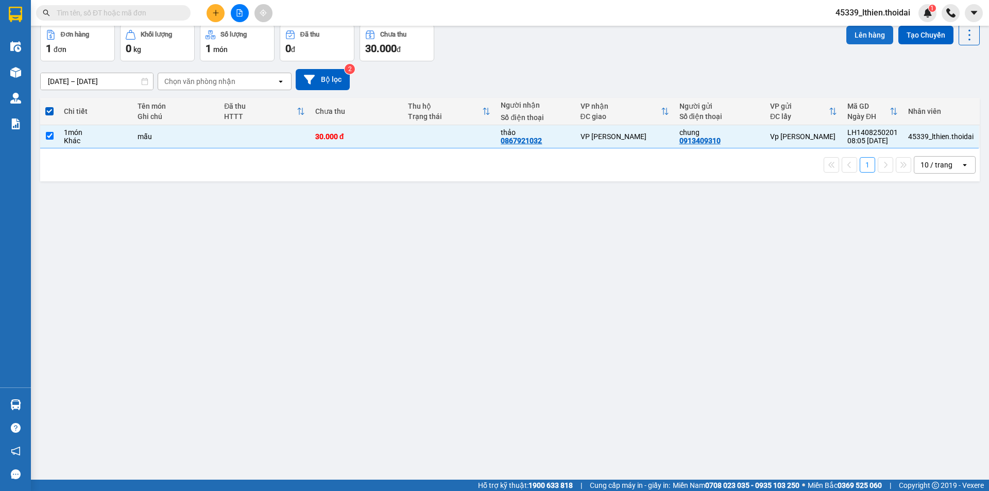
click at [868, 35] on button "Lên hàng" at bounding box center [870, 35] width 47 height 19
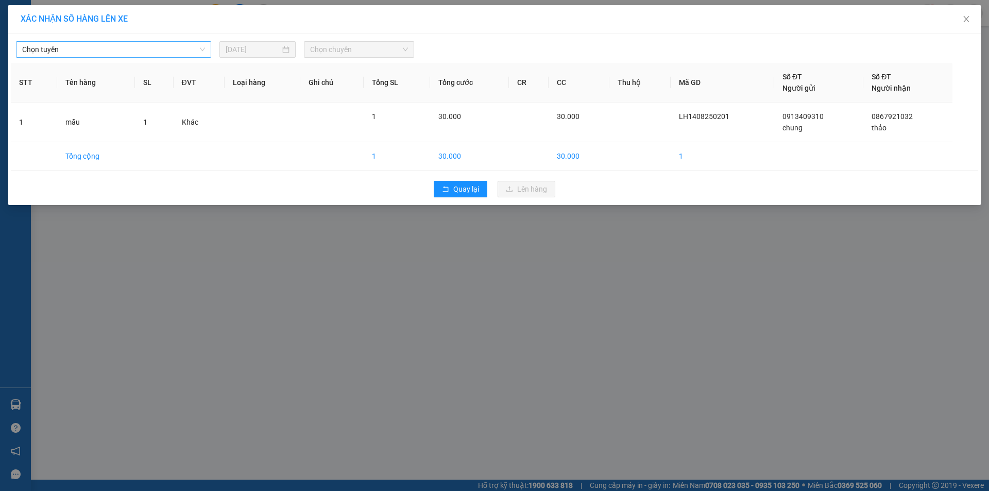
click at [206, 48] on div "Chọn tuyến" at bounding box center [113, 49] width 195 height 16
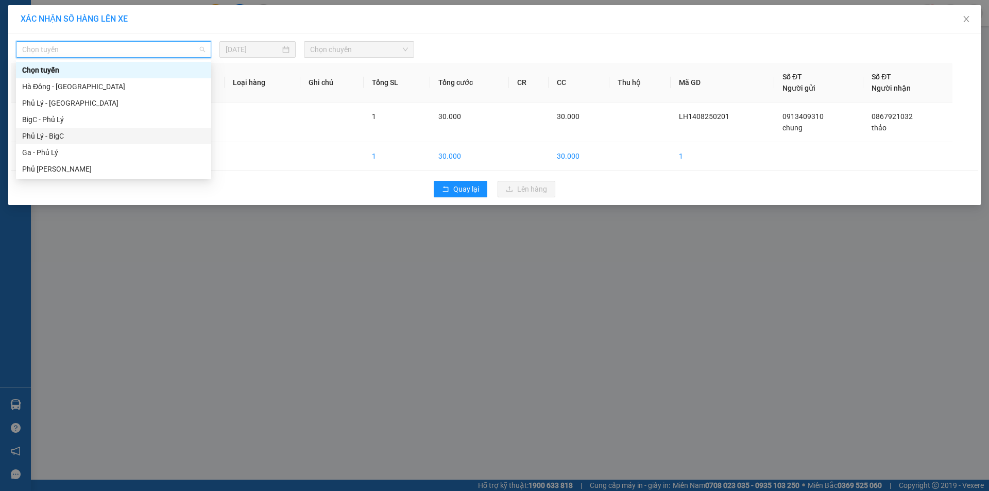
click at [50, 135] on div "Phủ Lý - BigC" at bounding box center [113, 135] width 183 height 11
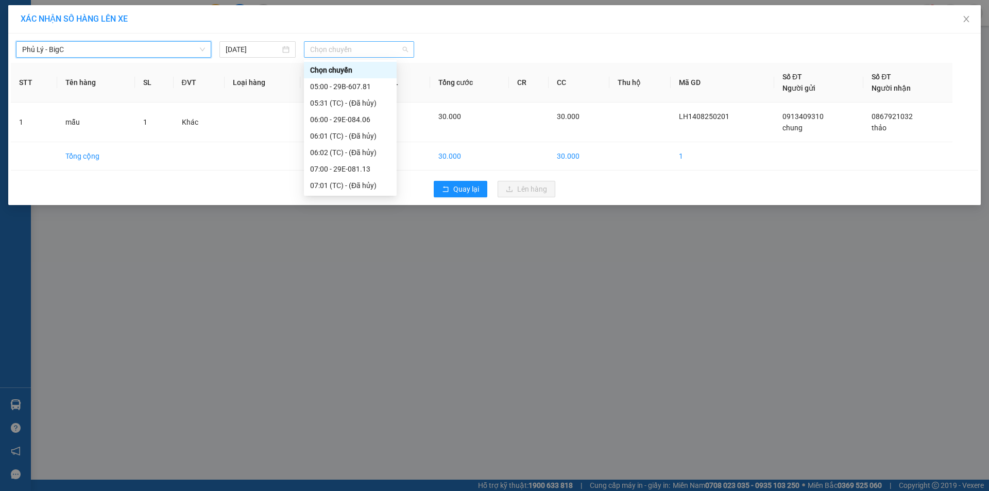
click at [408, 49] on span "Chọn chuyến" at bounding box center [359, 49] width 98 height 15
click at [360, 150] on div "08:00 - 29B-620.35" at bounding box center [350, 152] width 80 height 11
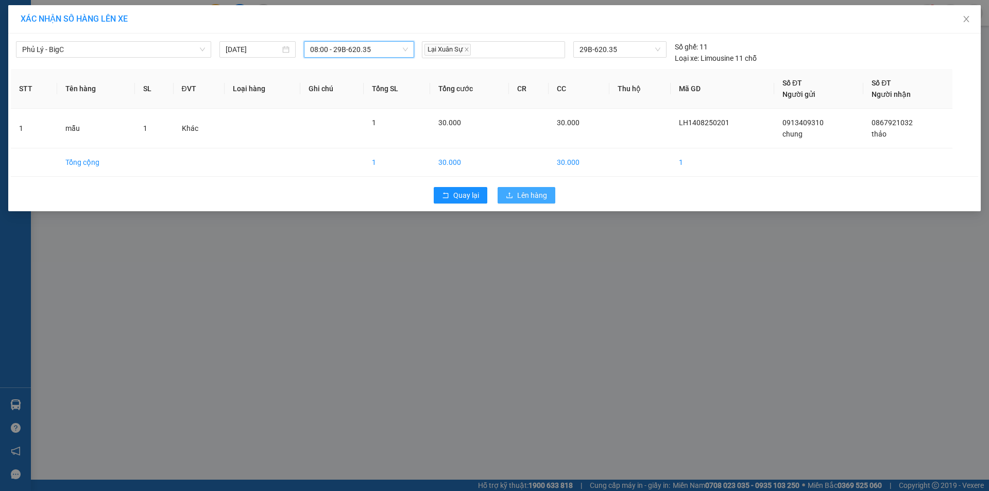
click at [524, 195] on span "Lên hàng" at bounding box center [532, 195] width 30 height 11
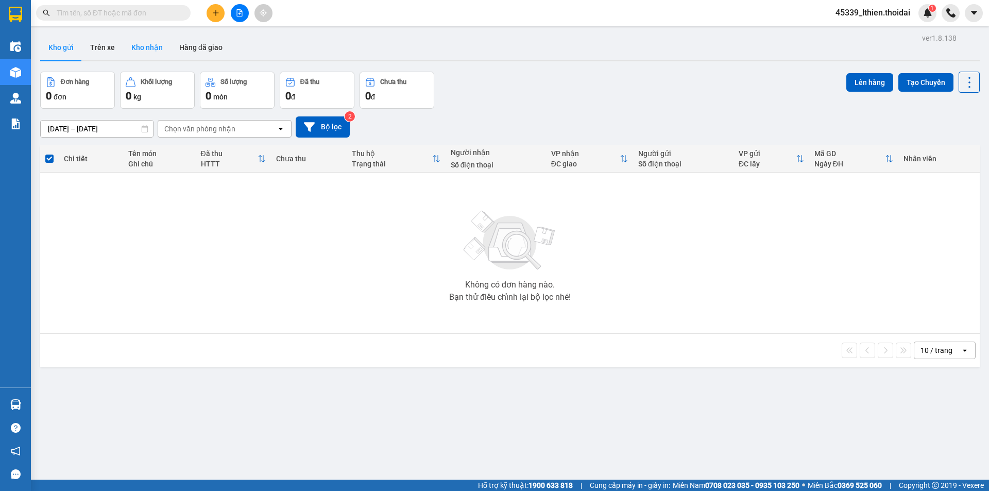
click at [150, 49] on button "Kho nhận" at bounding box center [147, 47] width 48 height 25
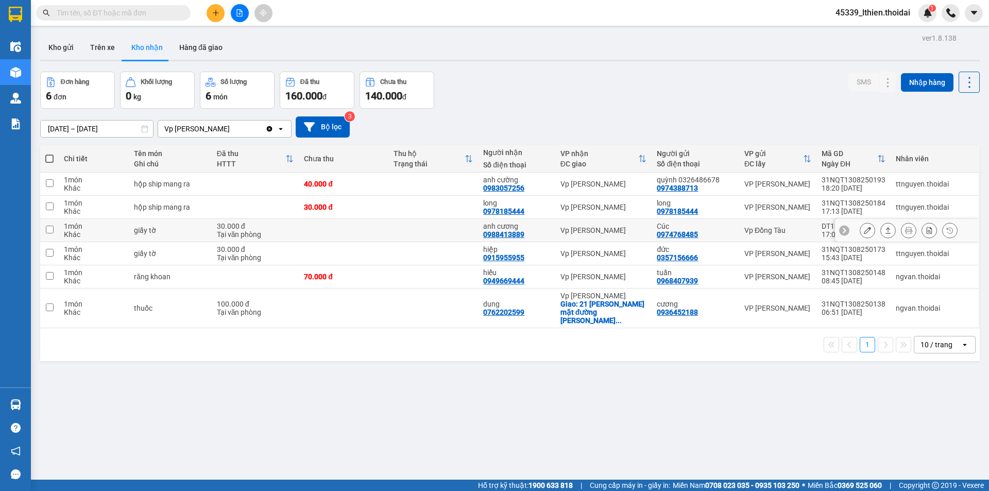
click at [51, 230] on input "checkbox" at bounding box center [50, 230] width 8 height 8
checkbox input "true"
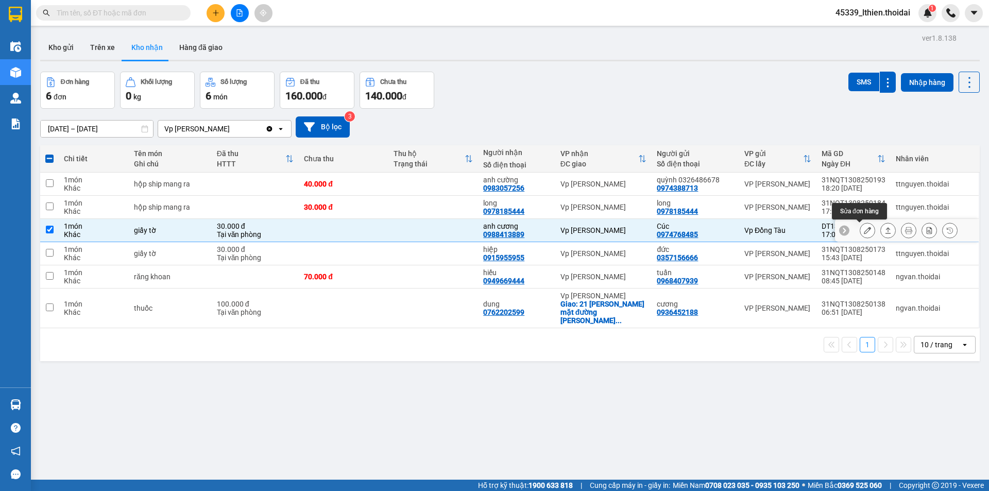
click at [864, 229] on icon at bounding box center [867, 230] width 7 height 7
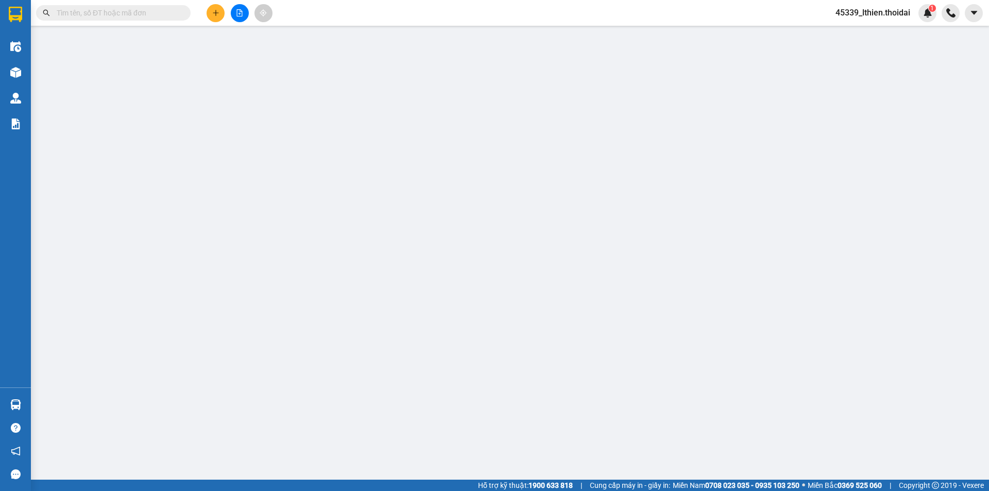
type input "0974768485"
type input "Cúc"
type input "0988413889"
type input "anh cương"
type input "30.000"
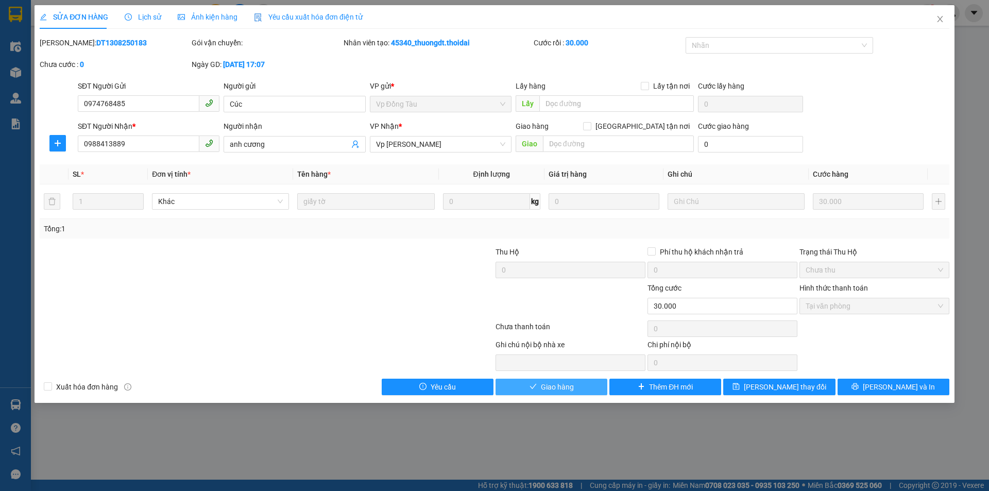
click at [552, 389] on span "Giao hàng" at bounding box center [557, 386] width 33 height 11
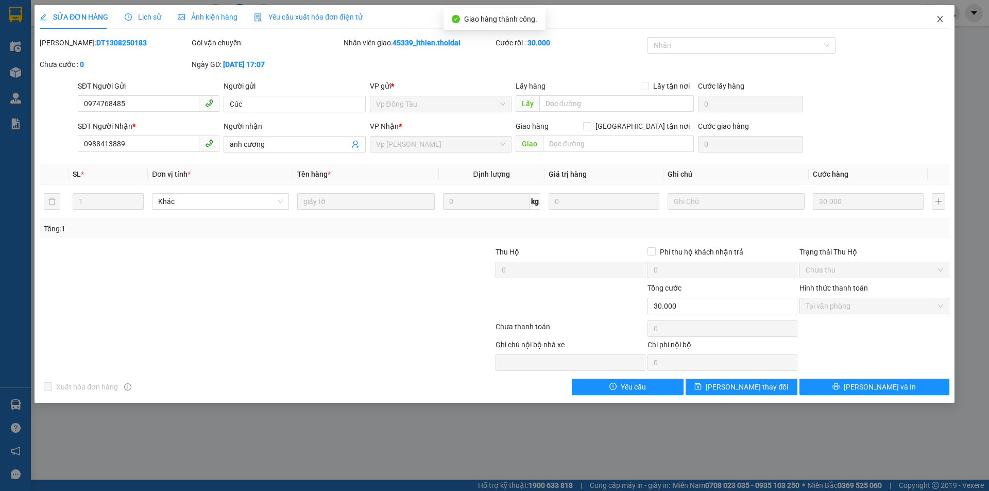
click at [937, 19] on icon "close" at bounding box center [940, 19] width 8 height 8
